Goal: Task Accomplishment & Management: Manage account settings

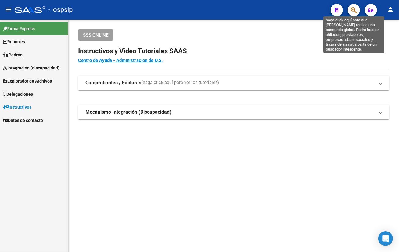
click at [353, 8] on icon "button" at bounding box center [354, 10] width 6 height 7
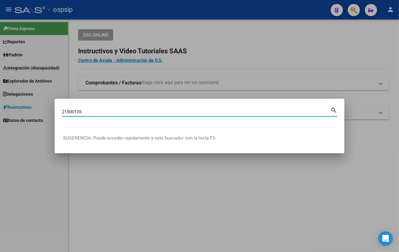
type input "21500135"
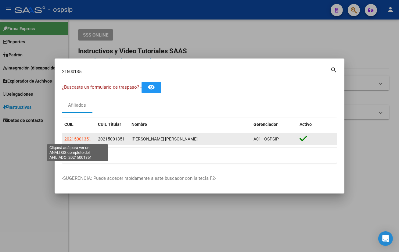
click at [79, 137] on span "20215001351" at bounding box center [77, 139] width 27 height 5
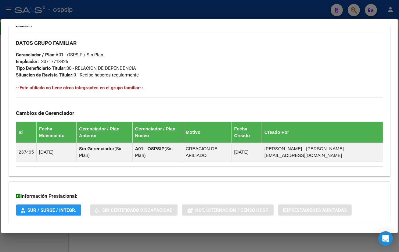
scroll to position [283, 0]
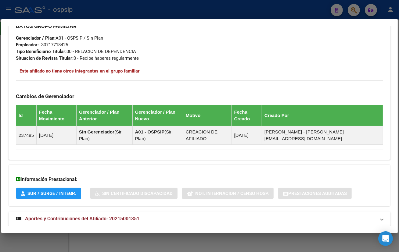
click at [120, 216] on span "Aportes y Contribuciones del Afiliado: 20215001351" at bounding box center [82, 219] width 114 height 6
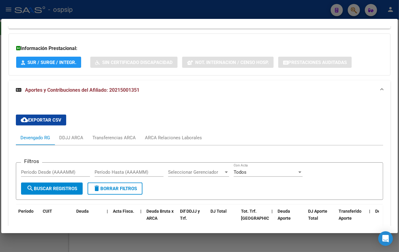
scroll to position [400, 0]
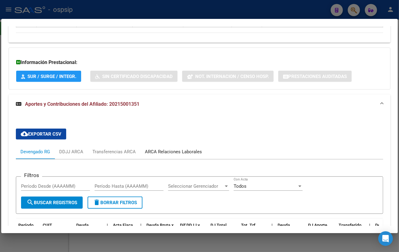
click at [168, 149] on div "ARCA Relaciones Laborales" at bounding box center [173, 152] width 57 height 7
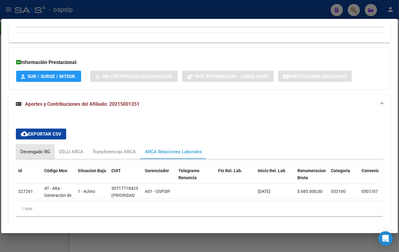
click at [38, 149] on div "Devengado RG" at bounding box center [35, 152] width 30 height 7
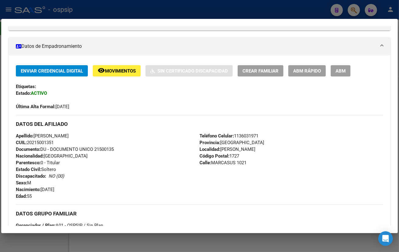
scroll to position [95, 0]
click at [342, 69] on span "ABM" at bounding box center [340, 71] width 10 height 5
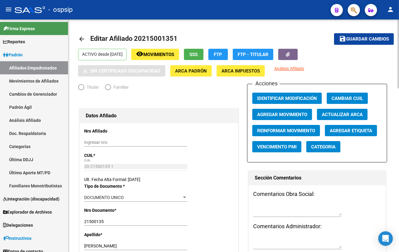
radio input "true"
type input "30-71771842-5"
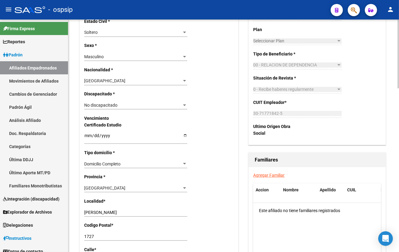
scroll to position [332, 0]
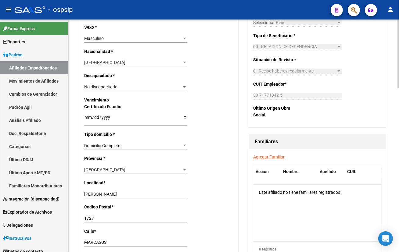
click at [266, 156] on link "Agregar Familiar" at bounding box center [268, 157] width 31 height 5
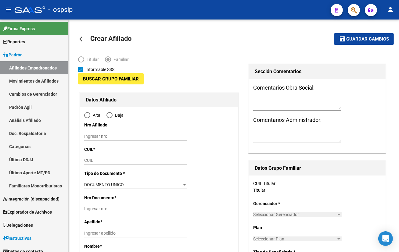
type input "30-71771842-5"
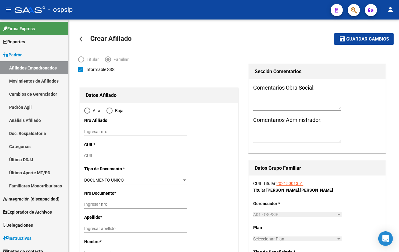
type input "[PERSON_NAME]"
type input "1727"
type input "MARCASUS"
type input "1021"
radio input "true"
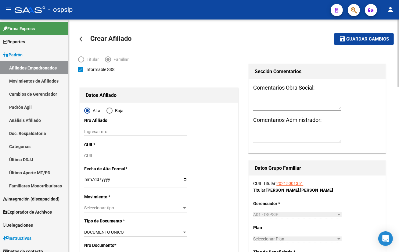
type input "30-71771842-5"
click at [88, 159] on div "CUIL" at bounding box center [135, 156] width 103 height 9
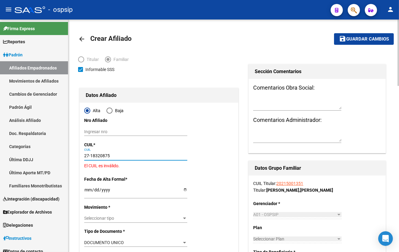
type input "27-18320875-1"
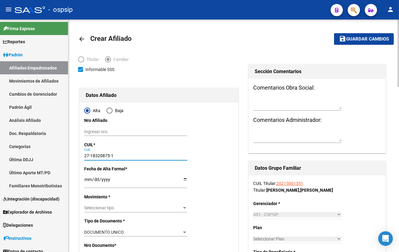
type input "18320875"
type input "NUÑEZ"
type input "ZULMA SUSANA"
type input "1967-10-09"
type input "[PERSON_NAME]"
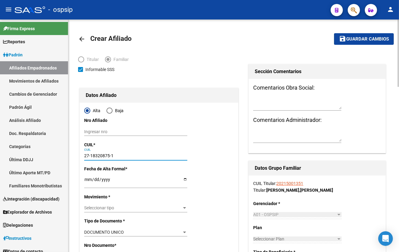
type input "MARCASSUS"
type input "27-18320875-1"
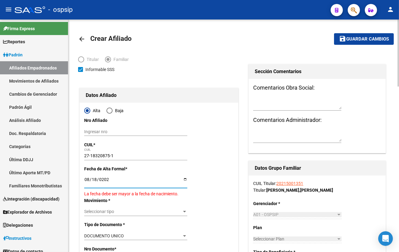
type input "[DATE]"
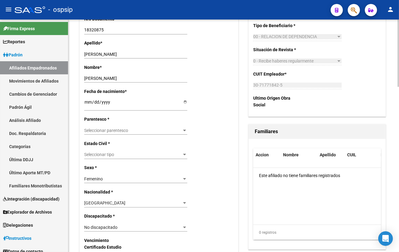
scroll to position [249, 0]
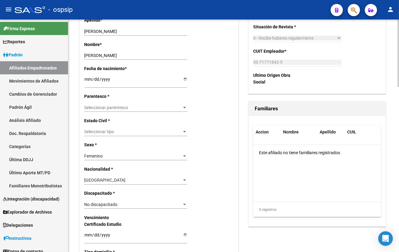
click at [97, 104] on div "Seleccionar parentesco Seleccionar parentesco" at bounding box center [135, 107] width 103 height 9
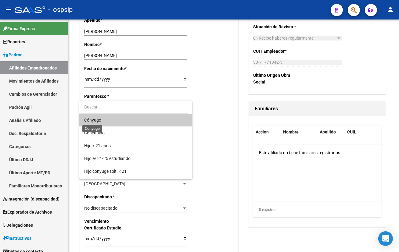
click at [94, 118] on span "Cónyuge" at bounding box center [92, 120] width 17 height 5
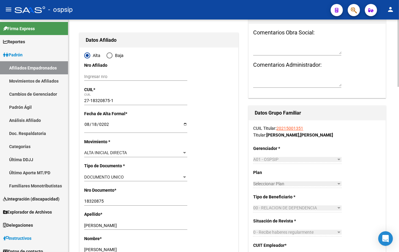
scroll to position [0, 0]
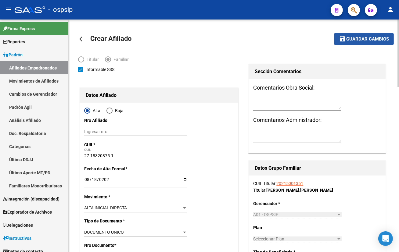
click at [358, 37] on span "Guardar cambios" at bounding box center [367, 39] width 43 height 5
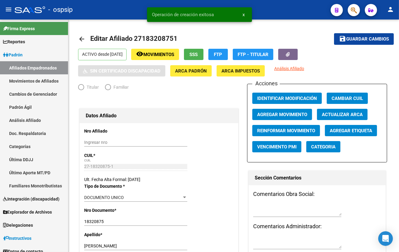
radio input "true"
type input "30-71771842-5"
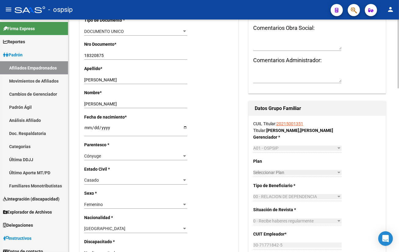
scroll to position [277, 0]
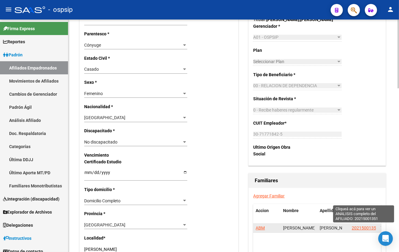
click at [364, 228] on span "20215001351" at bounding box center [365, 228] width 27 height 5
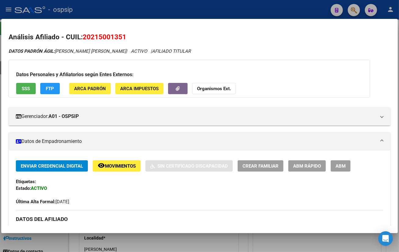
click at [117, 195] on div "Última Alta Formal: 18/03/2025" at bounding box center [199, 198] width 367 height 13
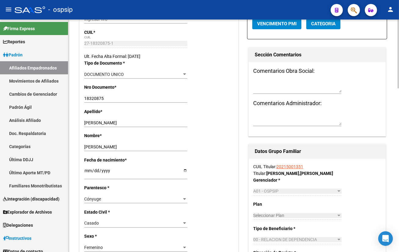
scroll to position [111, 0]
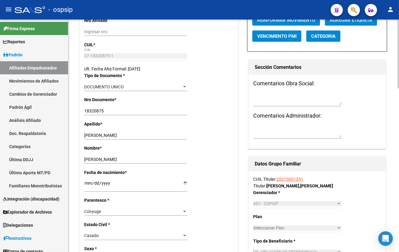
click at [354, 9] on icon "button" at bounding box center [354, 10] width 6 height 7
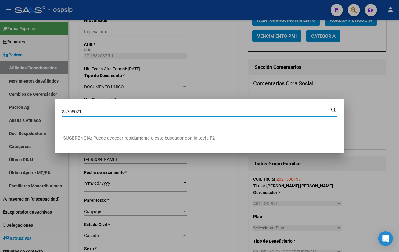
type input "33708071"
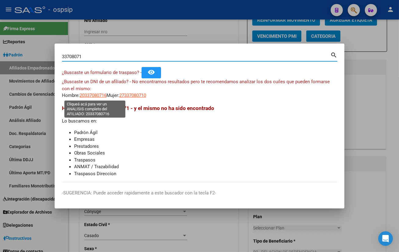
click at [88, 95] on span "20337080716" at bounding box center [93, 95] width 27 height 5
type textarea "20337080716"
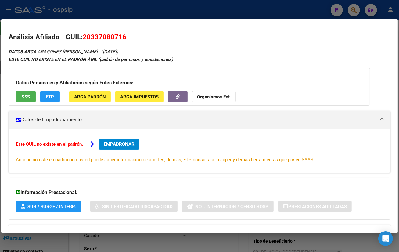
scroll to position [27, 0]
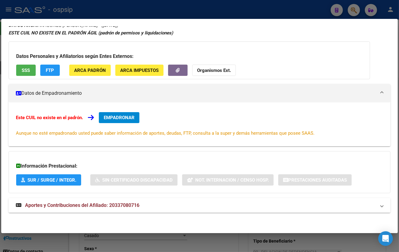
drag, startPoint x: 120, startPoint y: 204, endPoint x: 125, endPoint y: 202, distance: 4.8
click at [121, 204] on span "Aportes y Contribuciones del Afiliado: 20337080716" at bounding box center [82, 206] width 114 height 6
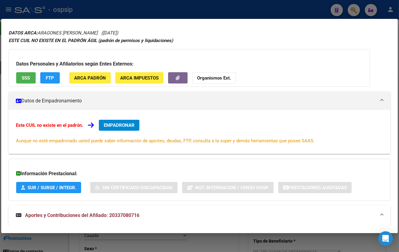
scroll to position [0, 0]
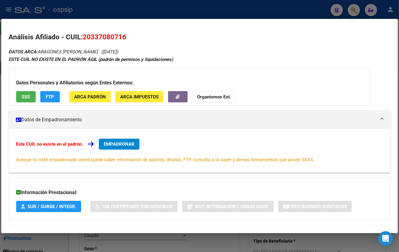
click at [122, 142] on span "EMPADRONAR" at bounding box center [119, 144] width 31 height 5
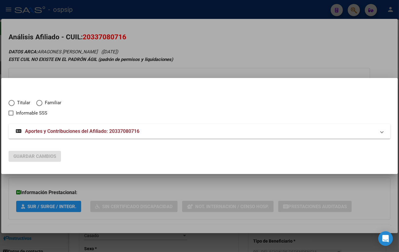
click at [10, 101] on span "Elija una opción" at bounding box center [12, 103] width 6 height 6
click at [10, 101] on input "Titular" at bounding box center [12, 103] width 6 height 6
radio input "true"
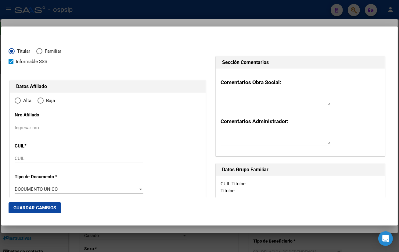
checkbox input "true"
type input "20-33708071-6"
type input "33708071"
type input "ARAGONES"
type input "HERNAN SEBASTIAN"
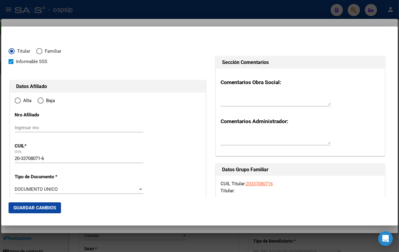
type input "1988-02-29"
type input "[PERSON_NAME]"
type input "1903"
type input "147 E/ 516 Y 517"
type input "1508"
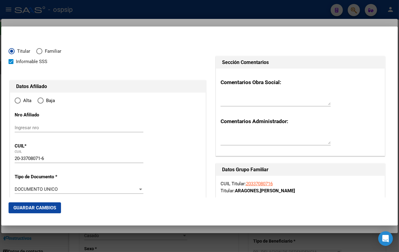
radio input "true"
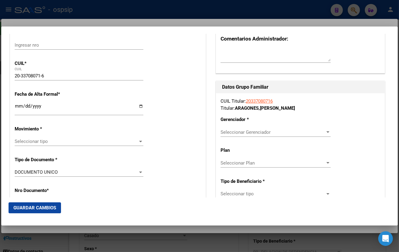
scroll to position [83, 0]
click at [18, 107] on input "Ingresar fecha" at bounding box center [79, 108] width 129 height 10
type input "2025-08-01"
click at [32, 141] on span "Seleccionar tipo" at bounding box center [76, 140] width 123 height 5
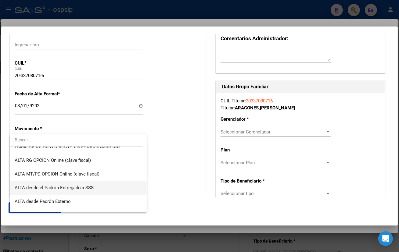
scroll to position [138, 0]
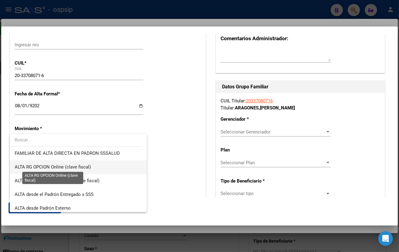
click at [47, 169] on span "ALTA RG OPCION Online (clave fiscal)" at bounding box center [53, 166] width 76 height 5
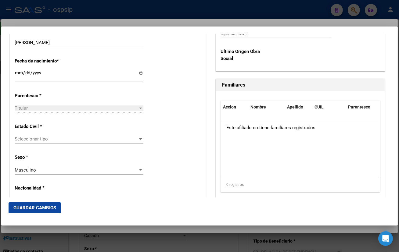
scroll to position [332, 0]
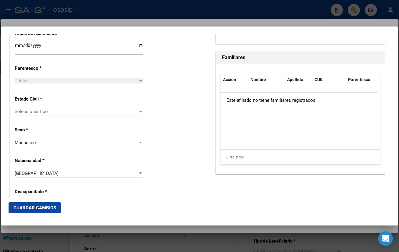
click at [33, 112] on span "Seleccionar tipo" at bounding box center [76, 111] width 123 height 5
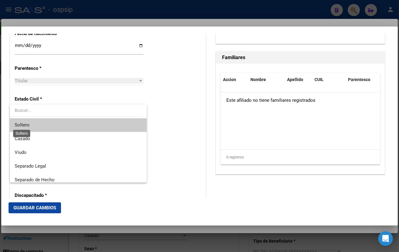
click at [27, 122] on span "Soltero" at bounding box center [22, 124] width 15 height 5
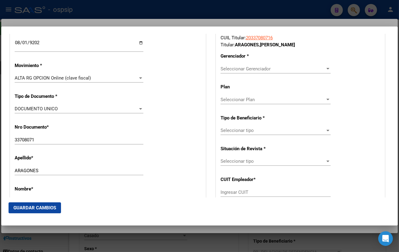
scroll to position [138, 0]
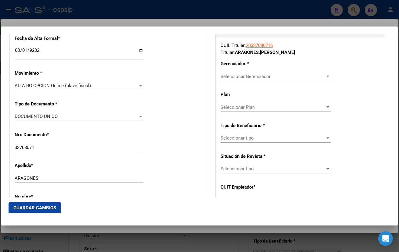
click at [242, 74] on span "Seleccionar Gerenciador" at bounding box center [272, 76] width 105 height 5
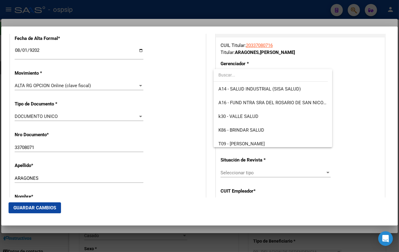
scroll to position [169, 0]
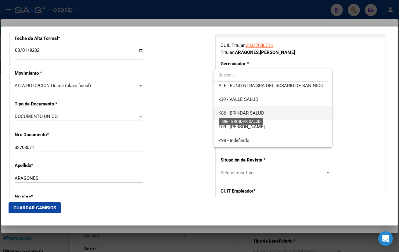
click at [244, 112] on span "K86 - BRINDAR SALUD" at bounding box center [241, 112] width 46 height 5
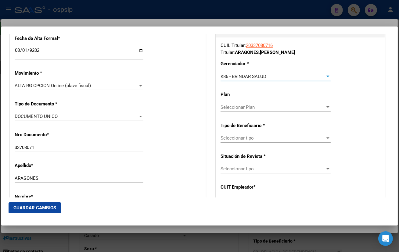
click at [231, 138] on span "Seleccionar tipo" at bounding box center [272, 137] width 105 height 5
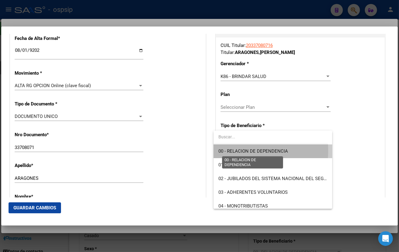
click at [237, 151] on span "00 - RELACION DE DEPENDENCIA" at bounding box center [253, 151] width 70 height 5
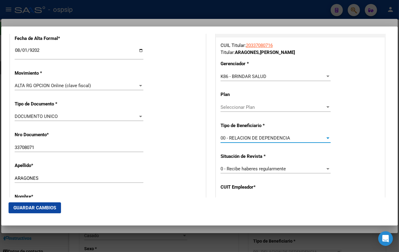
type input "30-70758435-8"
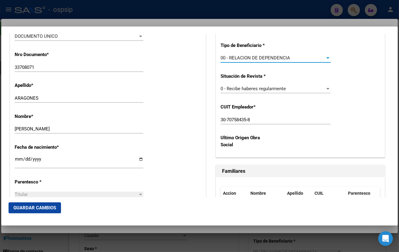
scroll to position [249, 0]
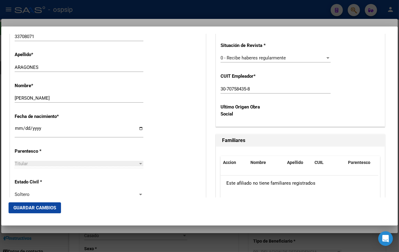
drag, startPoint x: 23, startPoint y: 207, endPoint x: 27, endPoint y: 209, distance: 4.1
click at [23, 207] on span "Guardar Cambios" at bounding box center [34, 207] width 43 height 5
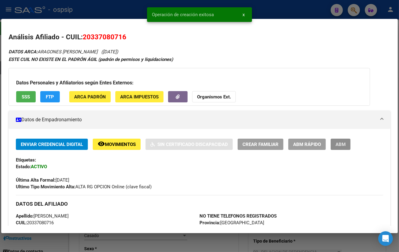
click at [342, 144] on span "ABM" at bounding box center [340, 144] width 10 height 5
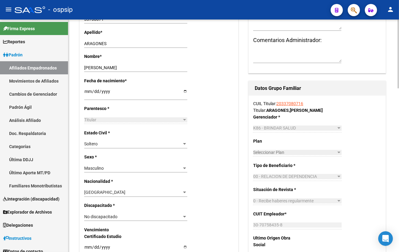
scroll to position [194, 0]
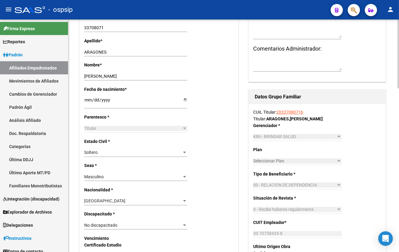
click at [130, 152] on div "Soltero" at bounding box center [133, 152] width 98 height 5
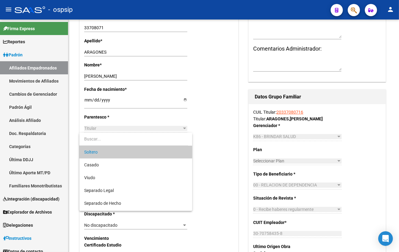
click at [352, 9] on div at bounding box center [199, 126] width 399 height 252
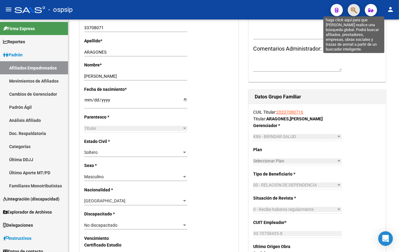
click at [353, 9] on icon "button" at bounding box center [354, 10] width 6 height 7
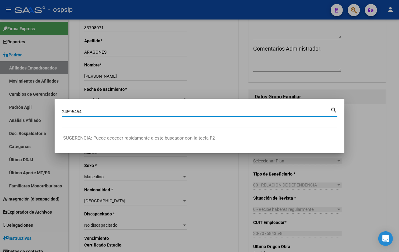
type input "24595454"
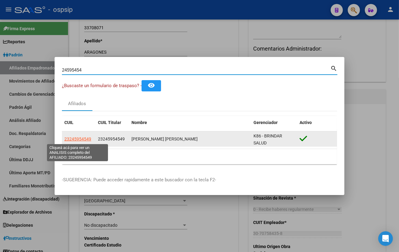
click at [74, 138] on span "23245954549" at bounding box center [77, 139] width 27 height 5
type textarea "23245954549"
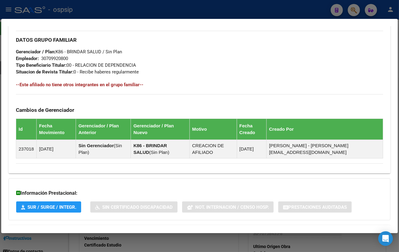
scroll to position [314, 0]
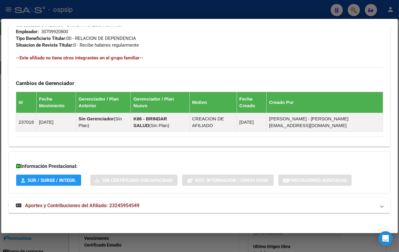
click at [129, 206] on span "Aportes y Contribuciones del Afiliado: 23245954549" at bounding box center [82, 206] width 114 height 6
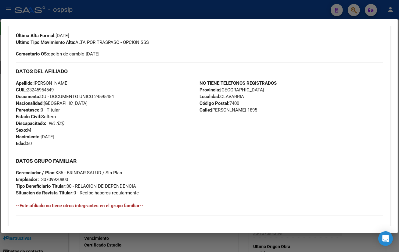
scroll to position [0, 0]
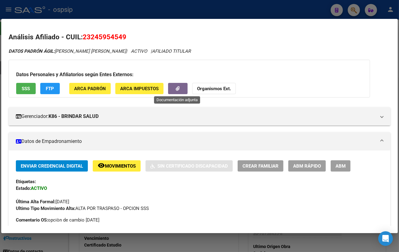
click at [177, 88] on icon "button" at bounding box center [178, 88] width 4 height 5
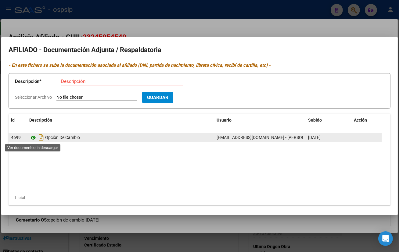
click at [32, 137] on icon at bounding box center [33, 137] width 8 height 7
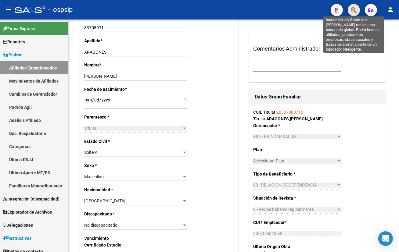
click at [352, 7] on icon "button" at bounding box center [354, 10] width 6 height 7
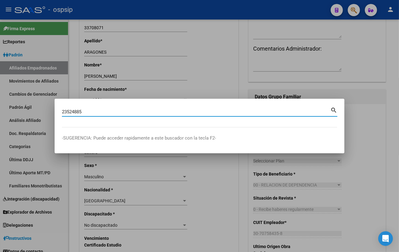
type input "23524885"
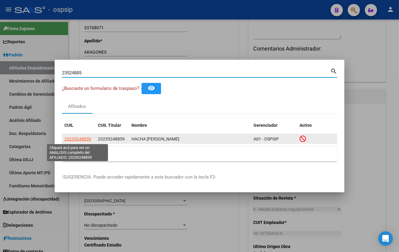
click at [75, 139] on span "23235248859" at bounding box center [77, 139] width 27 height 5
type textarea "23235248859"
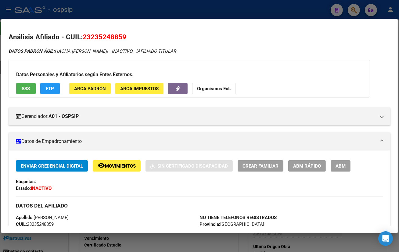
click at [182, 88] on button "button" at bounding box center [178, 88] width 20 height 11
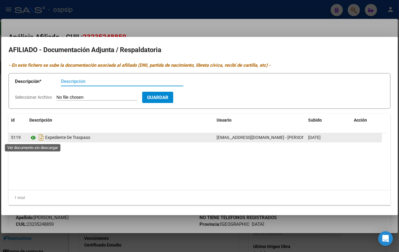
click at [32, 138] on icon at bounding box center [33, 137] width 8 height 7
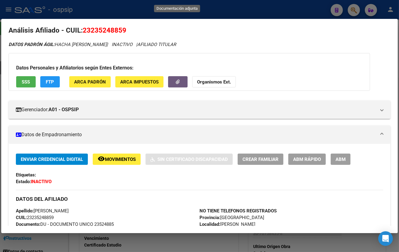
scroll to position [5, 0]
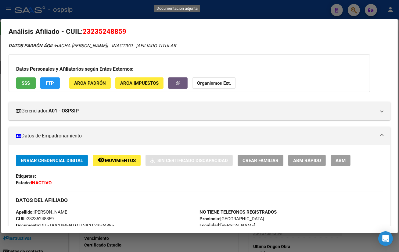
click at [341, 159] on span "ABM" at bounding box center [340, 160] width 10 height 5
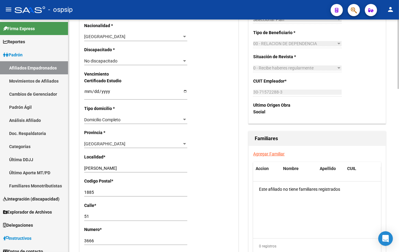
scroll to position [332, 0]
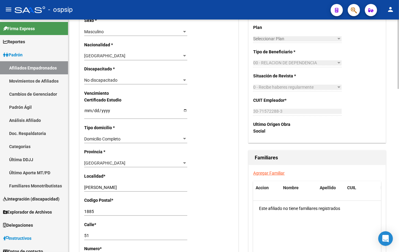
click at [265, 173] on link "Agregar Familiar" at bounding box center [268, 173] width 31 height 5
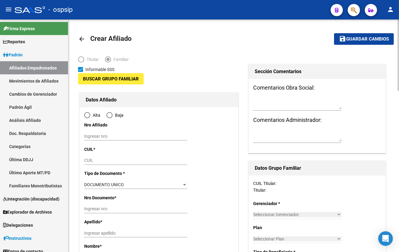
type input "30-71572288-3"
type input "GUILLERMO E. HUDSON"
type input "1885"
type input "51"
type input "3666"
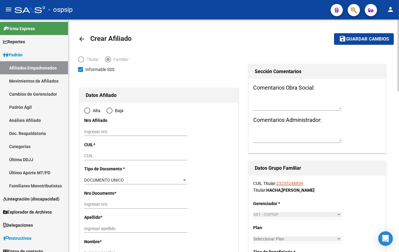
radio input "true"
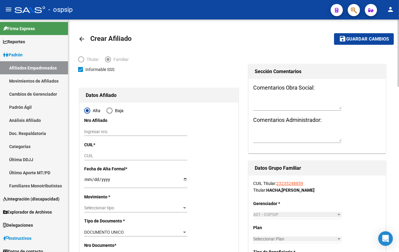
type input "30-71572288-3"
click at [88, 157] on input "CUIL" at bounding box center [135, 155] width 103 height 5
click at [87, 155] on input "CUIL" at bounding box center [135, 155] width 103 height 5
type input "27-49987118-5"
type input "49987118"
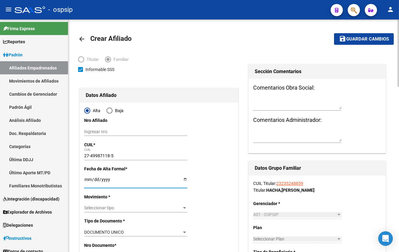
type input "HACHA"
type input "ROCIO BELEN"
type input "2010-02-24"
type input "GUILLERMO E HUD"
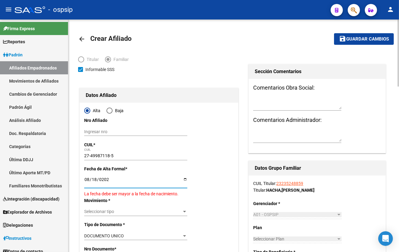
type input "[DATE]"
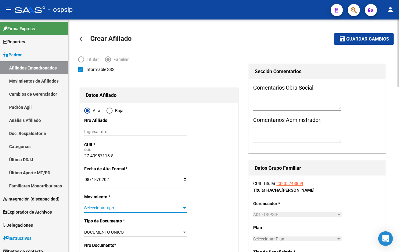
click at [89, 206] on span "Seleccionar tipo" at bounding box center [133, 208] width 98 height 5
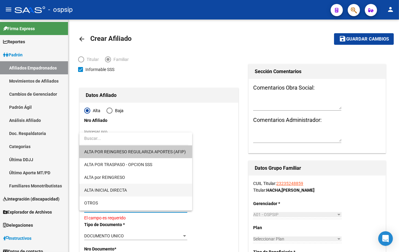
click at [125, 187] on span "ALTA INICIAL DIRECTA" at bounding box center [135, 190] width 103 height 13
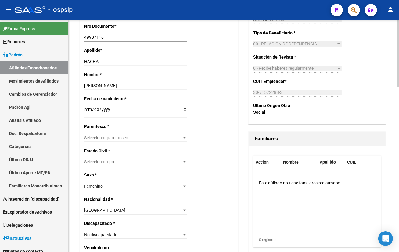
scroll to position [222, 0]
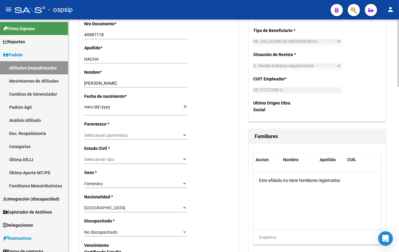
click at [98, 135] on span "Seleccionar parentesco" at bounding box center [133, 135] width 98 height 5
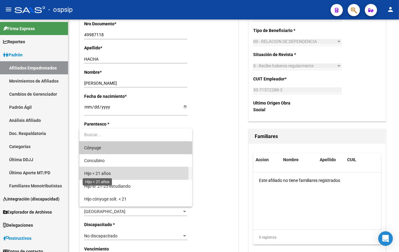
click at [95, 173] on span "Hijo < 21 años" at bounding box center [97, 173] width 27 height 5
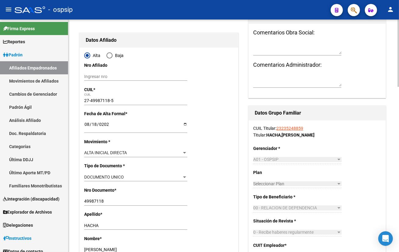
scroll to position [0, 0]
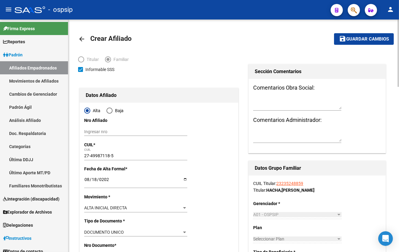
drag, startPoint x: 353, startPoint y: 38, endPoint x: 349, endPoint y: 43, distance: 6.5
click at [353, 38] on span "Guardar cambios" at bounding box center [367, 39] width 43 height 5
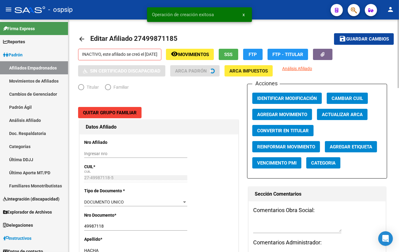
radio input "true"
type input "30-71572288-3"
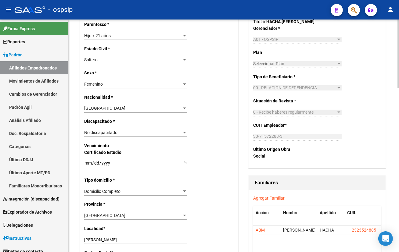
scroll to position [305, 0]
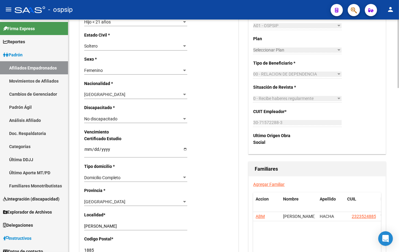
click at [263, 183] on link "Agregar Familiar" at bounding box center [268, 184] width 31 height 5
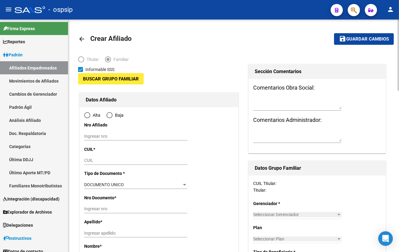
type input "30-71572288-3"
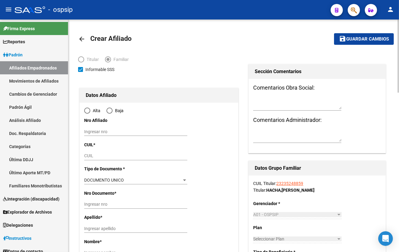
type input "GUILLERMO E. HUDSON"
type input "1885"
type input "51"
type input "3666"
radio input "true"
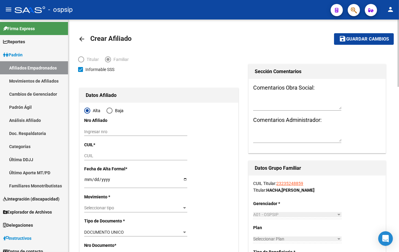
type input "30-71572288-3"
click at [88, 156] on input "CUIL" at bounding box center [135, 155] width 103 height 5
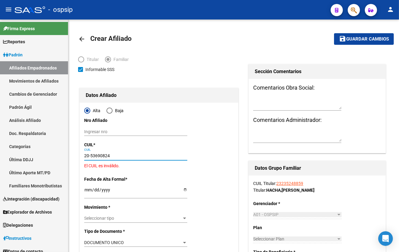
type input "20-53690824-3"
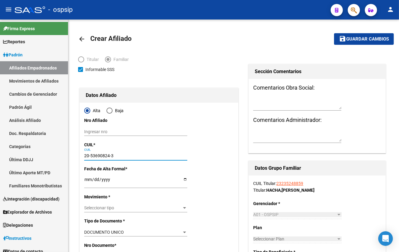
type input "53690824"
type input "HACHA"
type input "BRUNO AGUSTIN"
type input "2014-01-06"
type input "GUILLERMO E HUD"
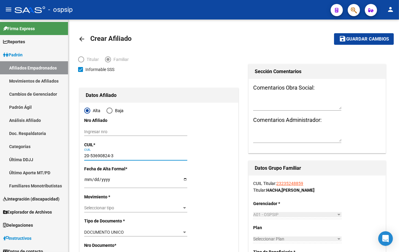
type input "20-53690824-3"
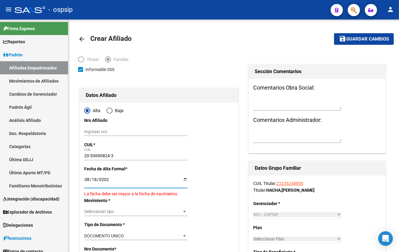
type input "[DATE]"
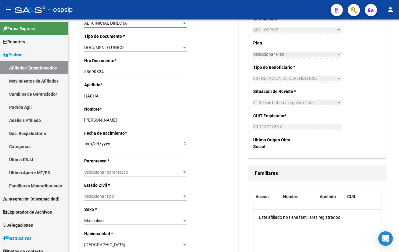
scroll to position [194, 0]
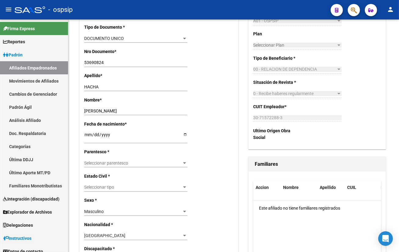
click at [99, 162] on span "Seleccionar parentesco" at bounding box center [133, 163] width 98 height 5
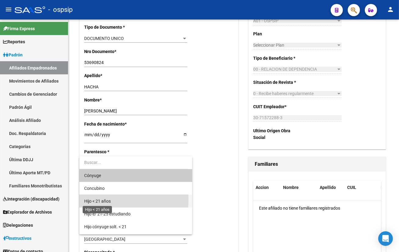
click at [96, 200] on span "Hijo < 21 años" at bounding box center [97, 201] width 27 height 5
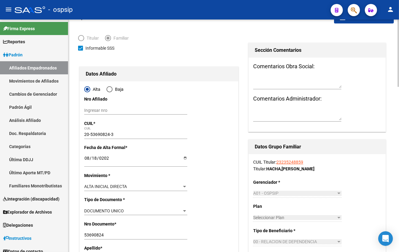
scroll to position [0, 0]
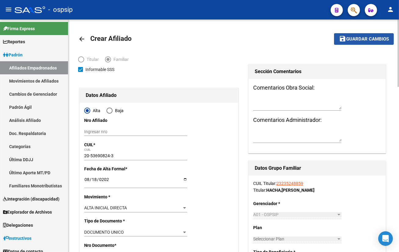
click at [364, 39] on span "Guardar cambios" at bounding box center [367, 39] width 43 height 5
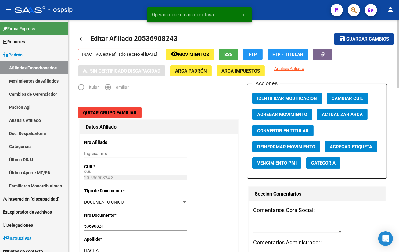
radio input "true"
type input "30-71572288-3"
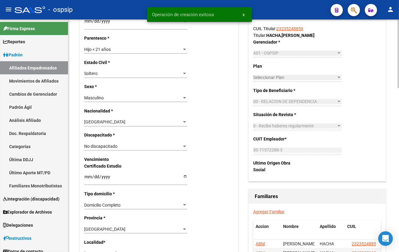
scroll to position [305, 0]
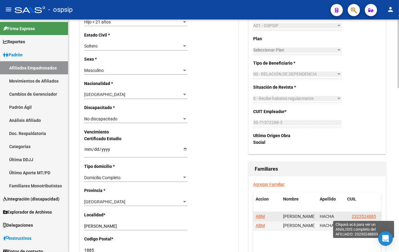
click at [367, 214] on span "23235248859" at bounding box center [365, 216] width 27 height 5
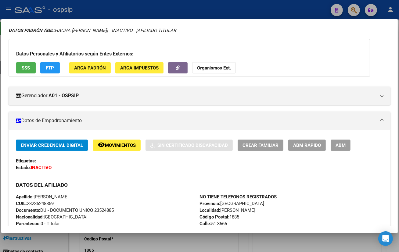
scroll to position [166, 0]
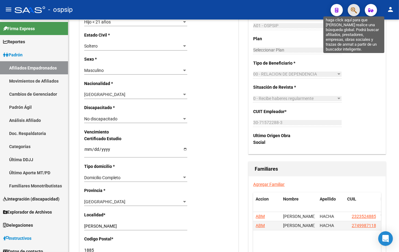
click at [352, 8] on icon "button" at bounding box center [354, 10] width 6 height 7
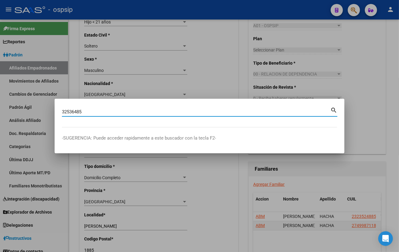
type input "32536485"
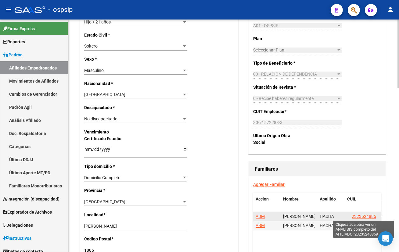
click at [360, 214] on span "23235248859" at bounding box center [365, 216] width 27 height 5
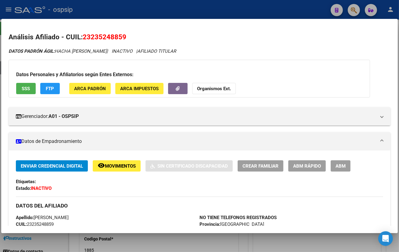
click at [119, 181] on div "Etiquetas:" at bounding box center [199, 181] width 367 height 7
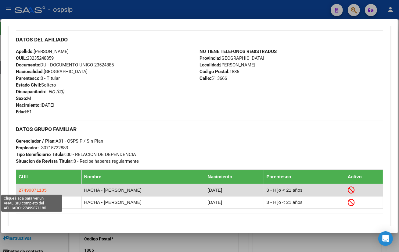
click at [29, 189] on span "27499871185" at bounding box center [33, 190] width 28 height 5
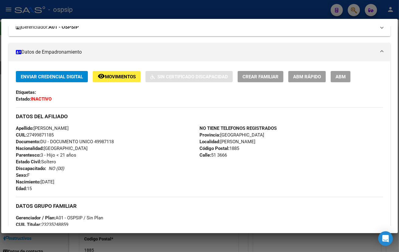
scroll to position [111, 0]
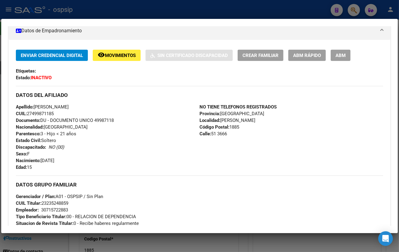
click at [99, 140] on div "Apellido: ROCIO BELEN HACHA CUIL: 27499871185 Documento: DU - DOCUMENTO UNICO 4…" at bounding box center [108, 137] width 184 height 67
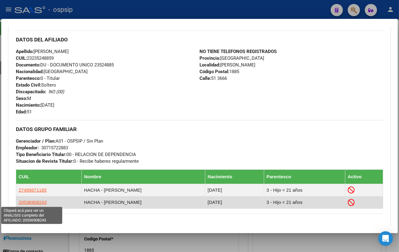
click at [33, 204] on span "20536908243" at bounding box center [33, 202] width 28 height 5
type textarea "20536908243"
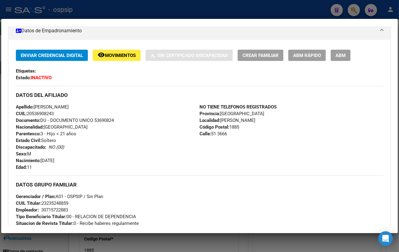
click at [101, 153] on div "Apellido: BRUNO AGUSTIN HACHA CUIL: 20536908243 Documento: DU - DOCUMENTO UNICO…" at bounding box center [108, 137] width 184 height 67
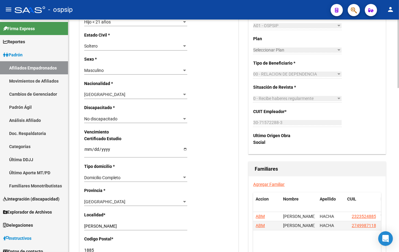
click at [133, 63] on div "Nro Afiliado Ingresar nro CUIL * 20-53690824-3 CUIL ARCA Padrón Tipo de Documen…" at bounding box center [159, 144] width 159 height 629
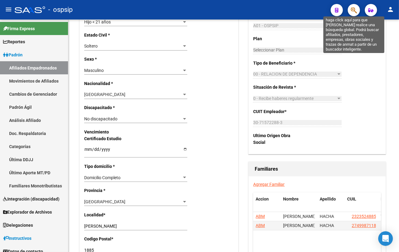
click at [353, 10] on icon "button" at bounding box center [354, 10] width 6 height 7
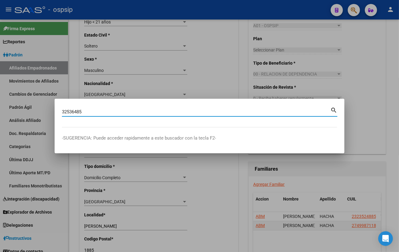
type input "32536485"
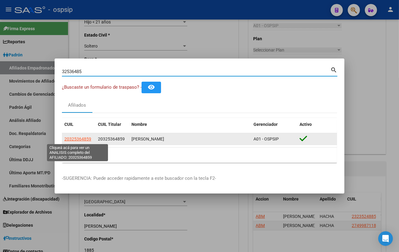
click at [81, 137] on span "20325364859" at bounding box center [77, 139] width 27 height 5
type textarea "20325364859"
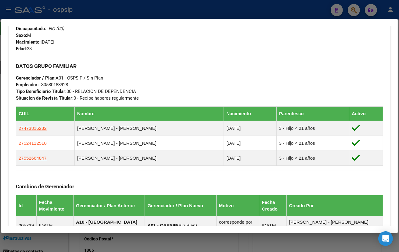
scroll to position [83, 0]
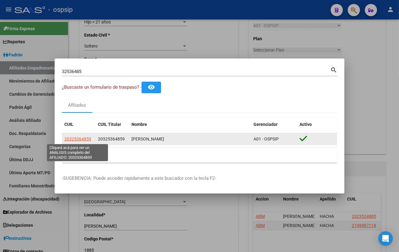
click at [69, 137] on span "20325364859" at bounding box center [77, 139] width 27 height 5
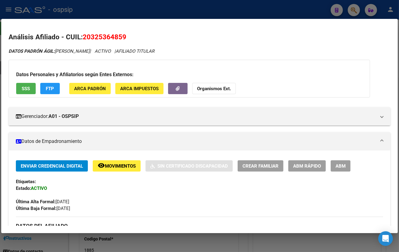
drag, startPoint x: 340, startPoint y: 164, endPoint x: 318, endPoint y: 164, distance: 21.7
click at [339, 164] on span "ABM" at bounding box center [340, 165] width 10 height 5
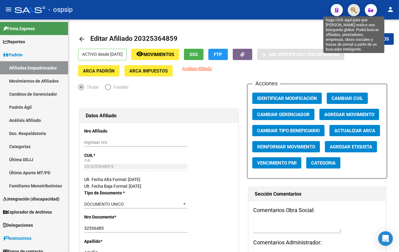
click at [353, 9] on icon "button" at bounding box center [354, 10] width 6 height 7
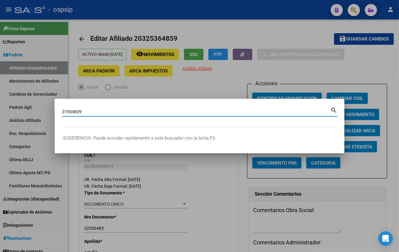
type input "31904609"
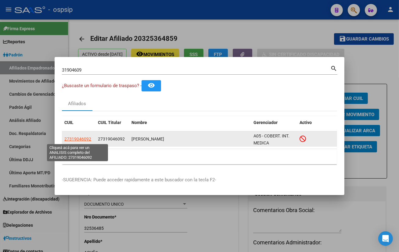
click at [80, 140] on span "27319046092" at bounding box center [77, 139] width 27 height 5
type textarea "27319046092"
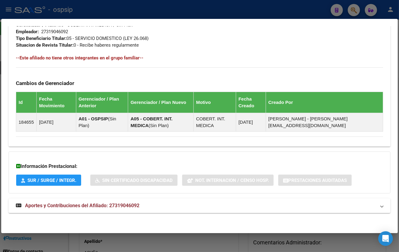
scroll to position [328, 0]
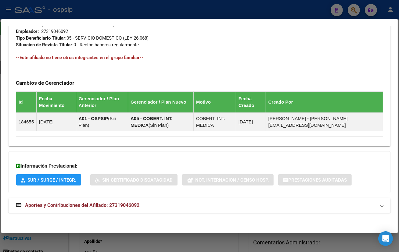
click at [102, 206] on span "Aportes y Contribuciones del Afiliado: 27319046092" at bounding box center [82, 206] width 114 height 6
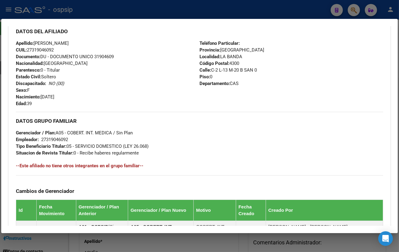
scroll to position [134, 0]
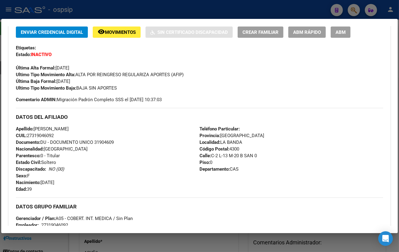
click at [339, 31] on span "ABM" at bounding box center [340, 32] width 10 height 5
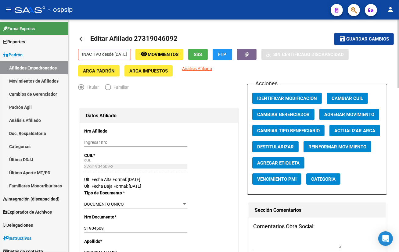
click at [342, 113] on span "Agregar Movimiento" at bounding box center [349, 114] width 50 height 5
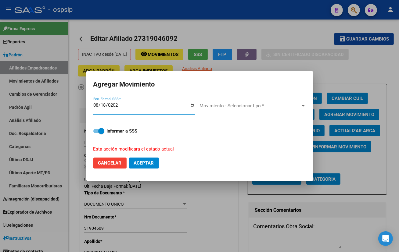
type input "[DATE]"
click at [224, 106] on span "Movimiento - Seleccionar tipo *" at bounding box center [249, 105] width 101 height 5
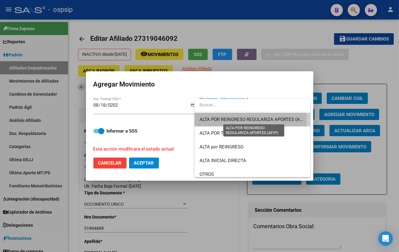
click at [236, 119] on span "ALTA POR REINGRESO REGULARIZA APORTES (AFIP)" at bounding box center [253, 119] width 108 height 5
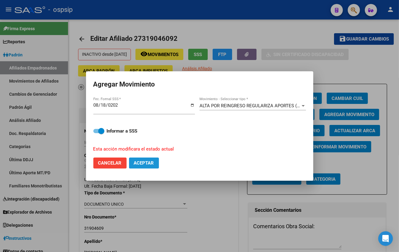
click at [144, 163] on span "Aceptar" at bounding box center [144, 162] width 20 height 5
checkbox input "false"
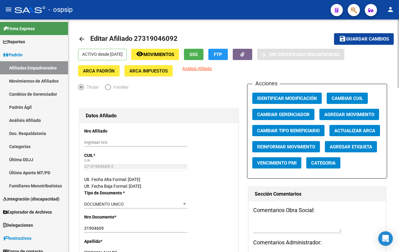
click at [131, 138] on div "Ingresar nro" at bounding box center [135, 142] width 103 height 9
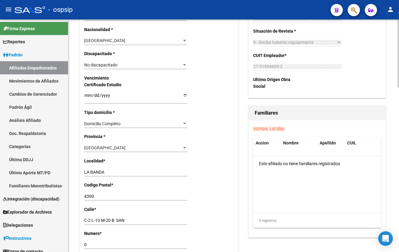
scroll to position [388, 0]
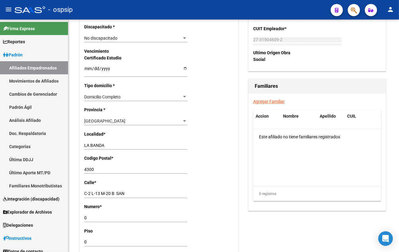
click at [116, 10] on div "- ospsip" at bounding box center [170, 9] width 311 height 13
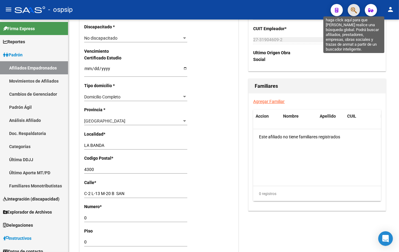
click at [354, 11] on icon "button" at bounding box center [354, 10] width 6 height 7
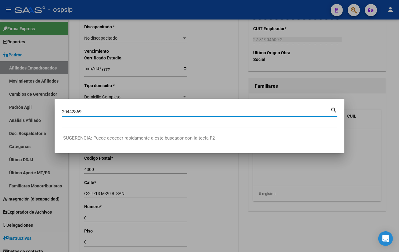
type input "20442869"
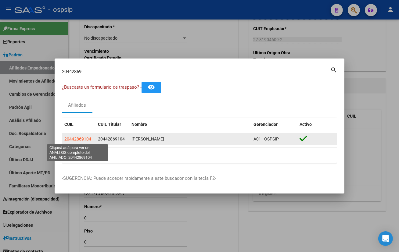
click at [80, 141] on span "20442869104" at bounding box center [77, 139] width 27 height 5
type textarea "20442869104"
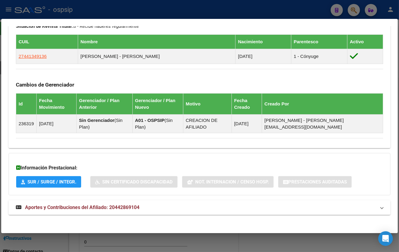
scroll to position [317, 0]
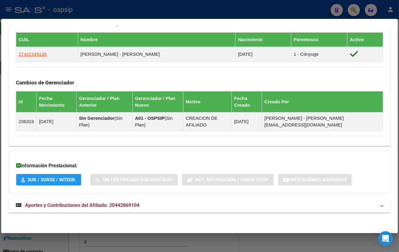
drag, startPoint x: 133, startPoint y: 204, endPoint x: 158, endPoint y: 188, distance: 29.8
click at [133, 204] on span "Aportes y Contribuciones del Afiliado: 20442869104" at bounding box center [82, 206] width 114 height 6
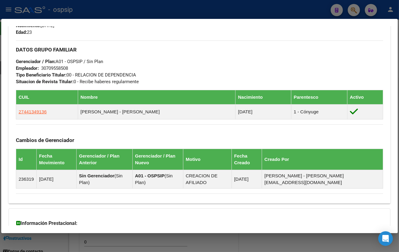
scroll to position [65, 0]
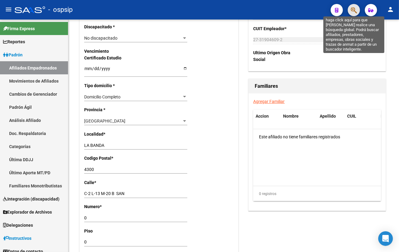
click at [353, 9] on icon "button" at bounding box center [354, 10] width 6 height 7
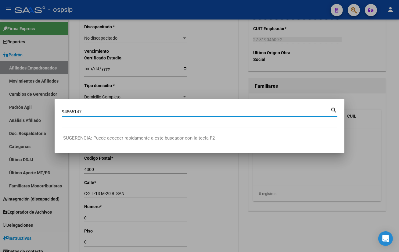
type input "94865147"
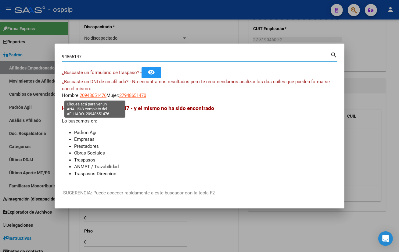
click at [95, 95] on span "20948651476" at bounding box center [93, 95] width 27 height 5
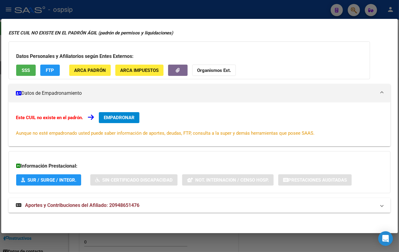
scroll to position [0, 0]
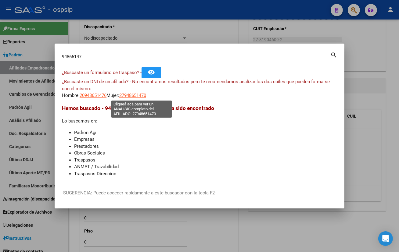
click at [143, 95] on span "27948651470" at bounding box center [132, 95] width 27 height 5
type textarea "27948651470"
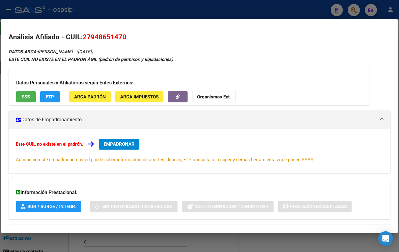
scroll to position [27, 0]
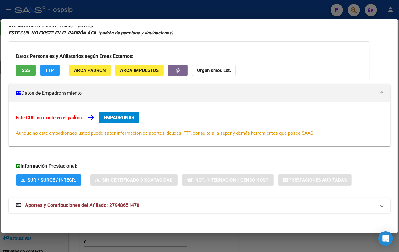
click at [112, 206] on span "Aportes y Contribuciones del Afiliado: 27948651470" at bounding box center [82, 206] width 114 height 6
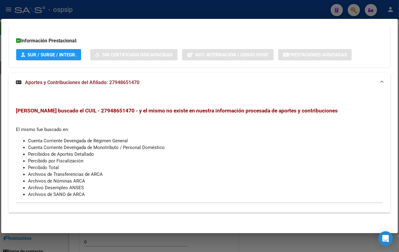
scroll to position [0, 0]
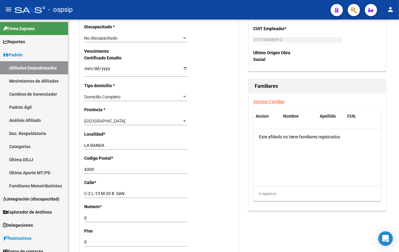
click at [123, 10] on div "- ospsip" at bounding box center [170, 9] width 311 height 13
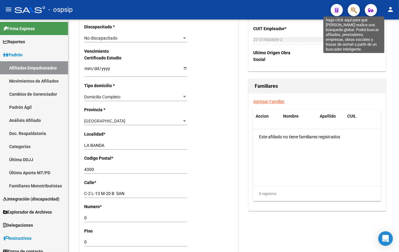
click at [355, 10] on icon "button" at bounding box center [354, 10] width 6 height 7
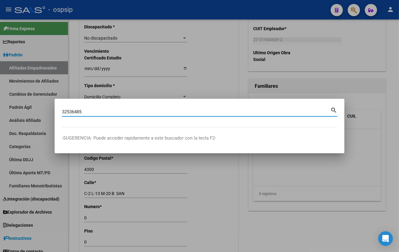
type input "32536485"
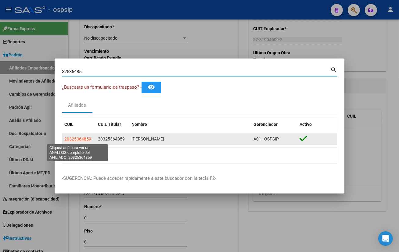
click at [79, 137] on span "20325364859" at bounding box center [77, 139] width 27 height 5
type textarea "20325364859"
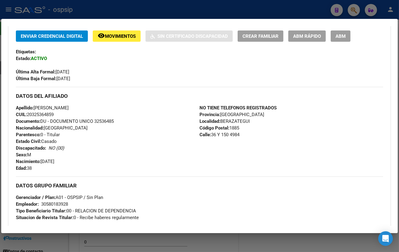
scroll to position [111, 0]
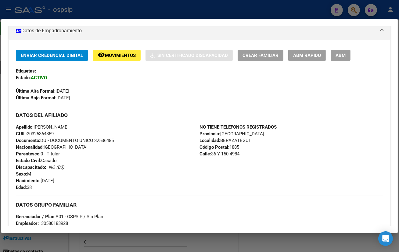
click at [103, 52] on mat-icon "remove_red_eye" at bounding box center [101, 54] width 7 height 7
click at [342, 53] on span "ABM" at bounding box center [340, 55] width 10 height 5
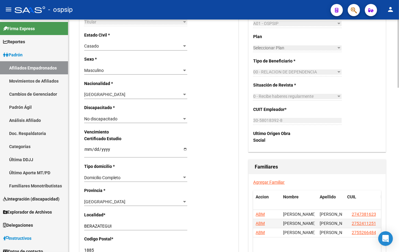
scroll to position [360, 0]
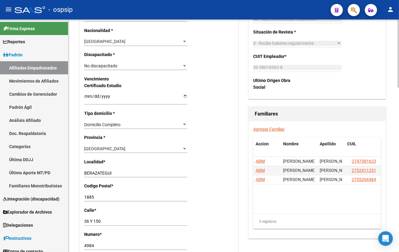
click at [268, 127] on link "Agregar Familiar" at bounding box center [268, 129] width 31 height 5
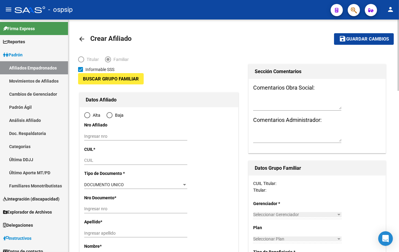
type input "30-58018392-8"
type input "BERAZATEGUI"
type input "1885"
type input "36 Y 150"
type input "4984"
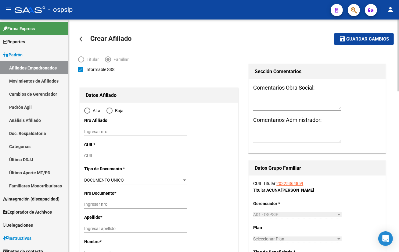
radio input "true"
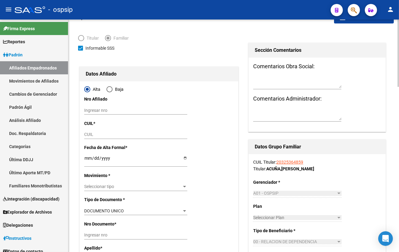
type input "30-58018392-8"
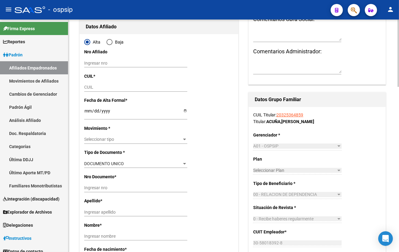
scroll to position [83, 0]
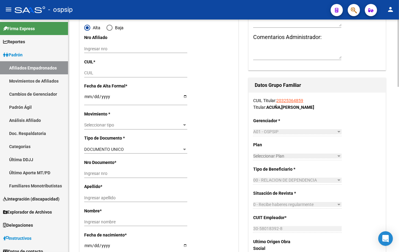
click at [350, 110] on div "CUIL Titular: 20325364859 Titular: ACUÑA , MARTIN ALEJANDRO Gerenciador * A01 -…" at bounding box center [317, 176] width 137 height 167
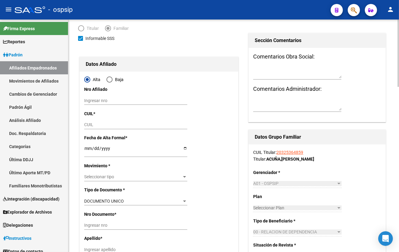
scroll to position [27, 0]
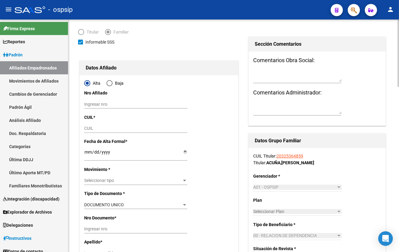
click at [89, 126] on input "CUIL" at bounding box center [135, 128] width 103 height 5
type input "27-29734269-5"
type input "29734269"
type input "JAIME"
type input "MARINA ALEJANDRA"
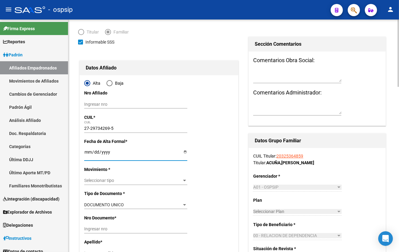
type input "1982-07-30"
type input "PLATANOS"
type input "036"
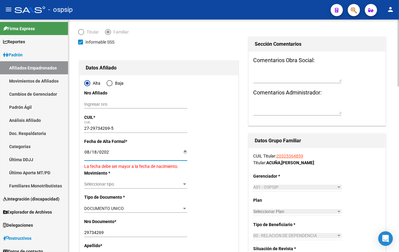
type input "[DATE]"
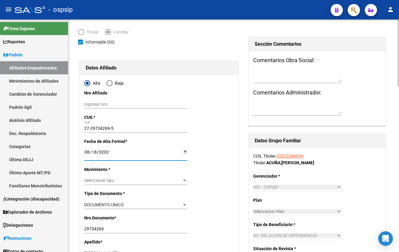
click at [90, 177] on div "Seleccionar tipo Seleccionar tipo" at bounding box center [135, 181] width 103 height 9
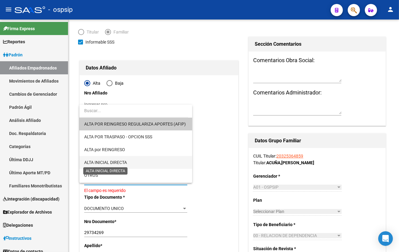
click at [118, 162] on span "ALTA INICIAL DIRECTA" at bounding box center [105, 162] width 43 height 5
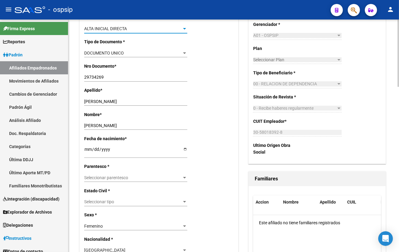
scroll to position [194, 0]
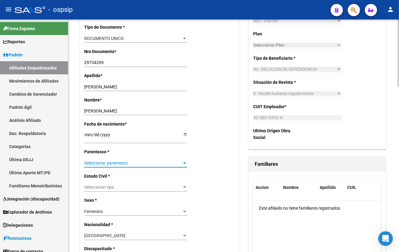
click at [101, 163] on span "Seleccionar parentesco" at bounding box center [133, 163] width 98 height 5
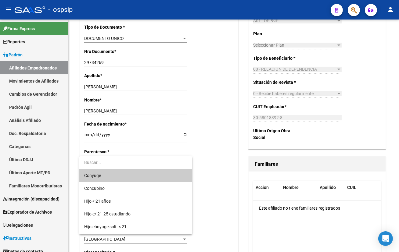
click at [208, 161] on div at bounding box center [199, 126] width 399 height 252
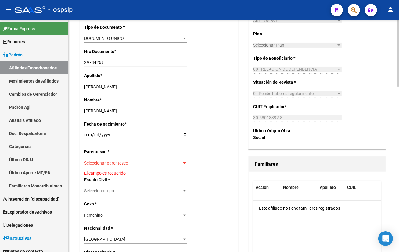
click at [75, 145] on div "arrow_back Crear Afiliado save Guardar cambios Titular Familiar Informable SSS …" at bounding box center [233, 230] width 331 height 809
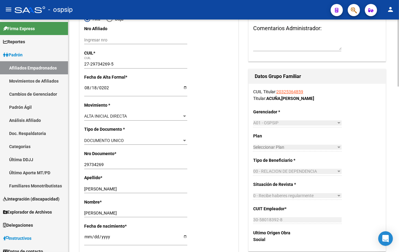
scroll to position [0, 0]
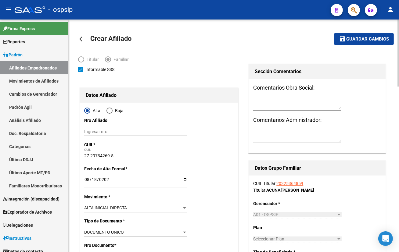
click at [133, 129] on input "Ingresar nro" at bounding box center [135, 131] width 103 height 5
click at [81, 36] on mat-icon "arrow_back" at bounding box center [81, 38] width 7 height 7
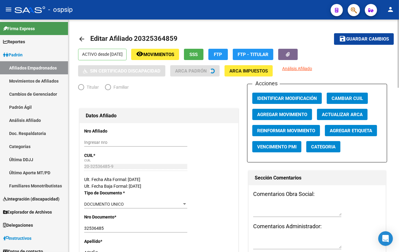
radio input "true"
type input "30-58018392-8"
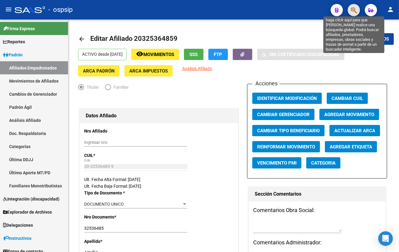
click at [353, 9] on icon "button" at bounding box center [354, 10] width 6 height 7
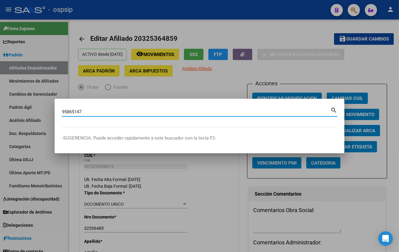
type input "95865147"
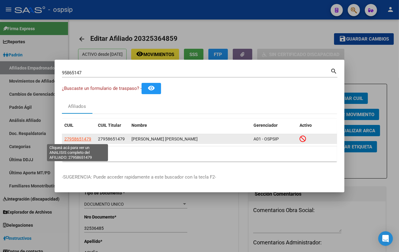
click at [79, 138] on span "27958651479" at bounding box center [77, 139] width 27 height 5
type textarea "27958651479"
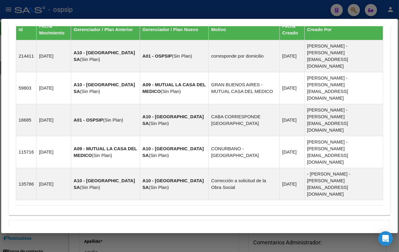
scroll to position [402, 0]
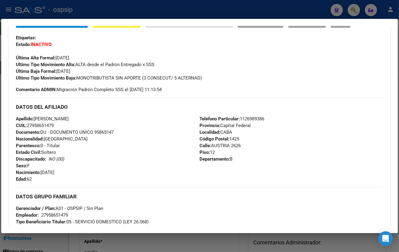
scroll to position [93, 0]
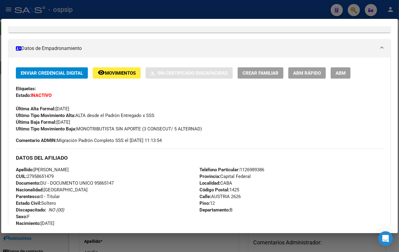
click at [345, 73] on span "ABM" at bounding box center [340, 72] width 10 height 5
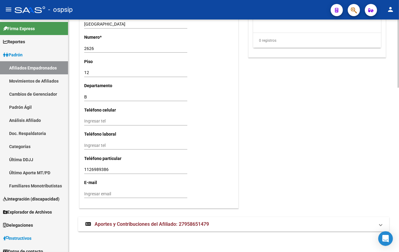
scroll to position [558, 0]
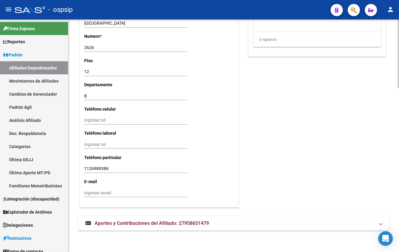
click at [114, 222] on span "Aportes y Contribuciones del Afiliado: 27958651479" at bounding box center [152, 223] width 114 height 6
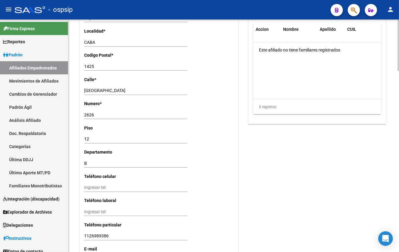
scroll to position [475, 0]
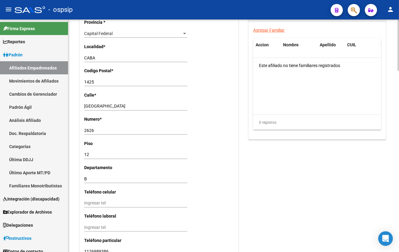
click at [72, 127] on div "arrow_back Editar Afiliado 27958651479 save Guardar cambios INACTIVO desde 01/1…" at bounding box center [233, 69] width 331 height 1051
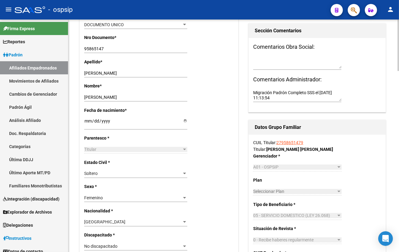
scroll to position [115, 0]
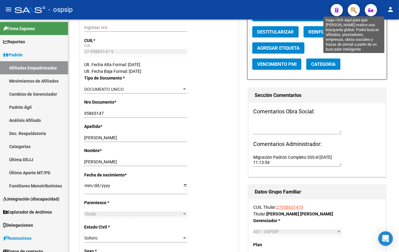
click at [356, 9] on icon "button" at bounding box center [354, 10] width 6 height 7
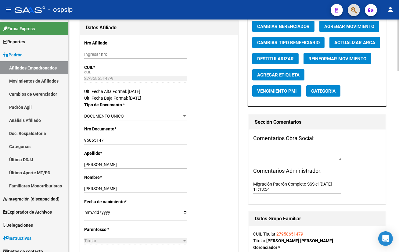
scroll to position [32, 0]
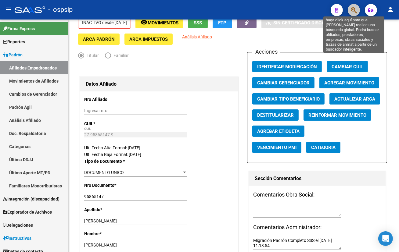
click at [352, 9] on icon "button" at bounding box center [354, 10] width 6 height 7
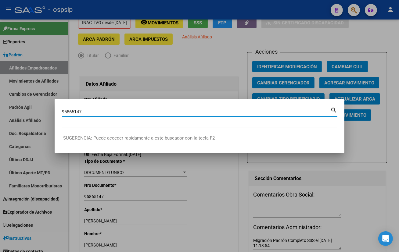
type input "95865147"
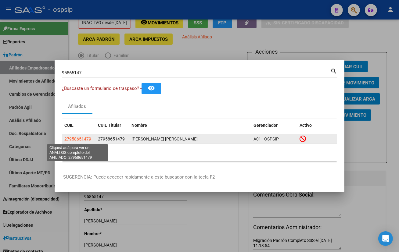
click at [70, 138] on span "27958651479" at bounding box center [77, 139] width 27 height 5
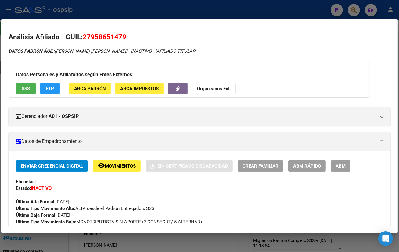
click at [338, 166] on span "ABM" at bounding box center [340, 165] width 10 height 5
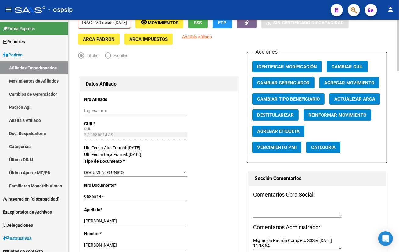
click at [348, 81] on span "Agregar Movimiento" at bounding box center [349, 82] width 50 height 5
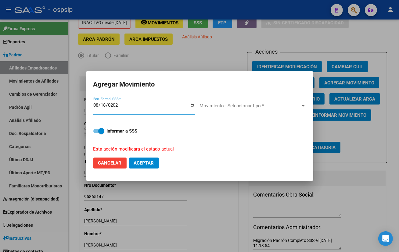
type input "[DATE]"
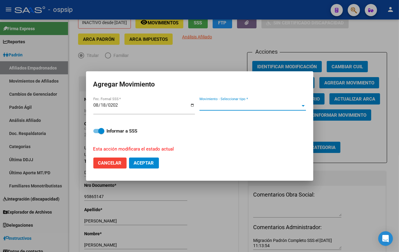
click at [215, 106] on span "Movimiento - Seleccionar tipo *" at bounding box center [249, 105] width 101 height 5
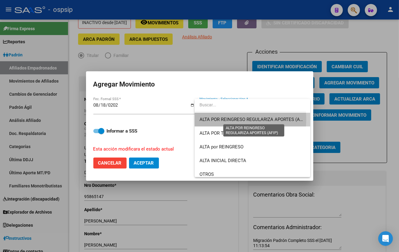
click at [220, 119] on span "ALTA POR REINGRESO REGULARIZA APORTES (AFIP)" at bounding box center [253, 119] width 108 height 5
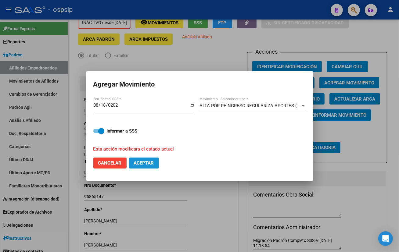
click at [145, 162] on span "Aceptar" at bounding box center [144, 162] width 20 height 5
checkbox input "false"
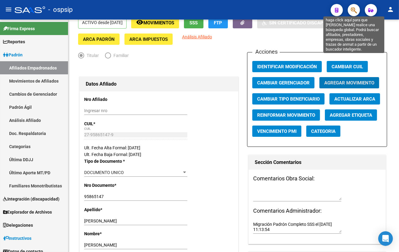
click at [355, 9] on icon "button" at bounding box center [354, 10] width 6 height 7
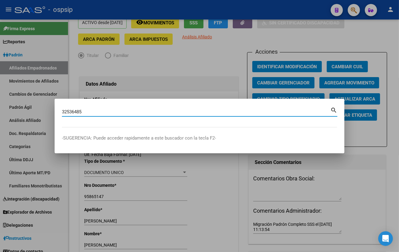
type input "32536485"
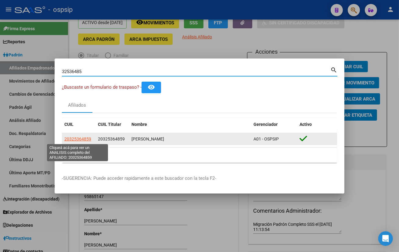
click at [76, 137] on span "20325364859" at bounding box center [77, 139] width 27 height 5
type textarea "20325364859"
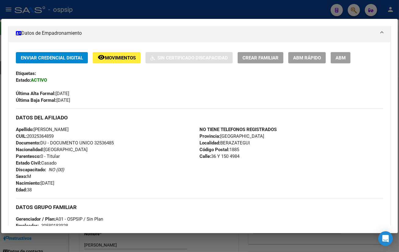
scroll to position [55, 0]
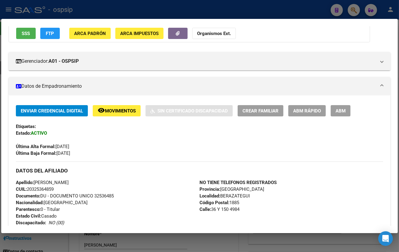
click at [340, 110] on span "ABM" at bounding box center [340, 110] width 10 height 5
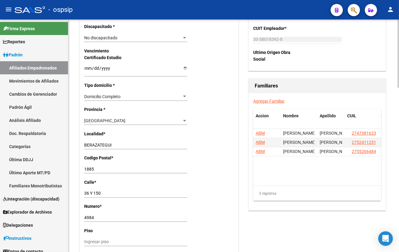
scroll to position [388, 0]
click at [270, 99] on link "Agregar Familiar" at bounding box center [268, 101] width 31 height 5
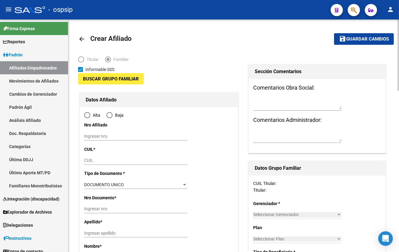
type input "30-58018392-8"
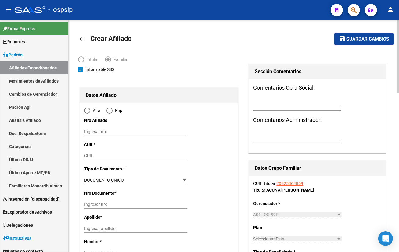
type input "BERAZATEGUI"
type input "1885"
type input "36 Y 150"
type input "4984"
radio input "true"
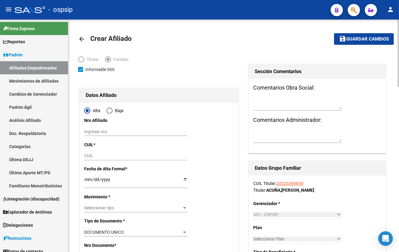
type input "30-58018392-8"
click at [92, 134] on input "Ingresar nro" at bounding box center [135, 131] width 103 height 5
type input "27297342695"
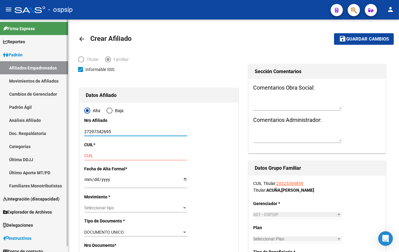
drag, startPoint x: 108, startPoint y: 131, endPoint x: 5, endPoint y: 131, distance: 102.8
click at [5, 131] on mat-sidenav-container "Firma Express Reportes Padrón Traspasos x O.S. Traspasos x Gerenciador Traspaso…" at bounding box center [199, 136] width 399 height 233
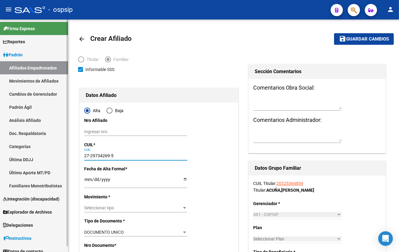
type input "27-29734269-5"
type input "29734269"
type input "JAIME"
type input "MARINA ALEJANDRA"
type input "1982-07-30"
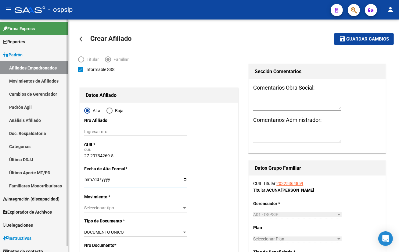
type input "PLATANOS"
type input "036"
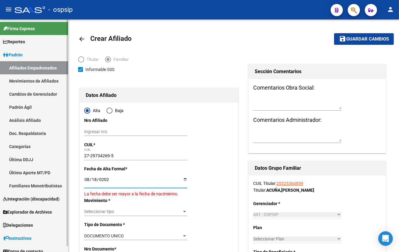
type input "[DATE]"
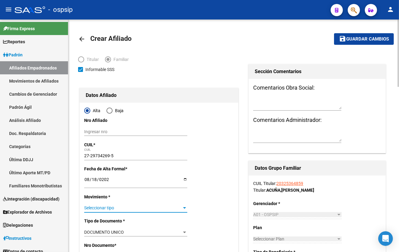
click at [98, 208] on span "Seleccionar tipo" at bounding box center [133, 208] width 98 height 5
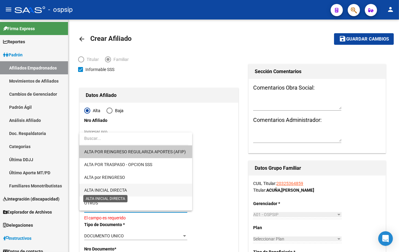
click at [119, 190] on span "ALTA INICIAL DIRECTA" at bounding box center [105, 190] width 43 height 5
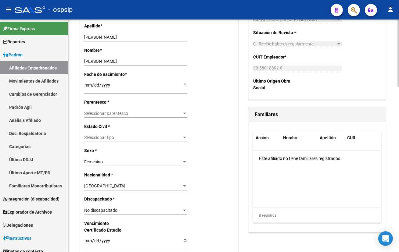
scroll to position [249, 0]
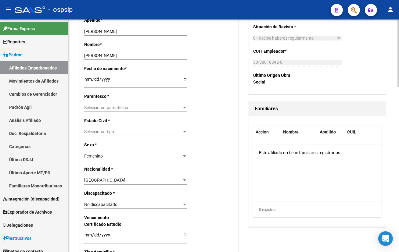
click at [94, 109] on span "Seleccionar parentesco" at bounding box center [133, 107] width 98 height 5
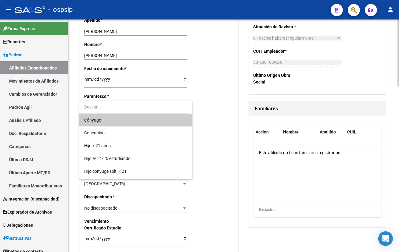
click at [249, 233] on div at bounding box center [199, 126] width 399 height 252
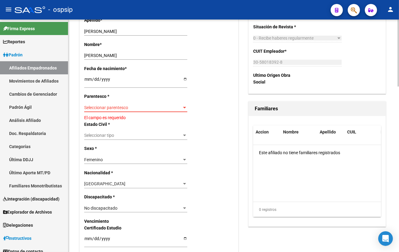
click at [103, 108] on span "Seleccionar parentesco" at bounding box center [133, 107] width 98 height 5
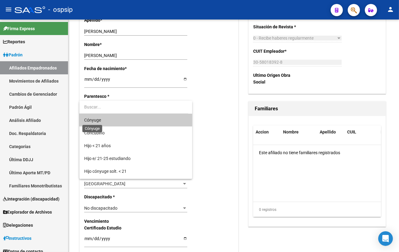
click at [95, 119] on span "Cónyuge" at bounding box center [92, 120] width 17 height 5
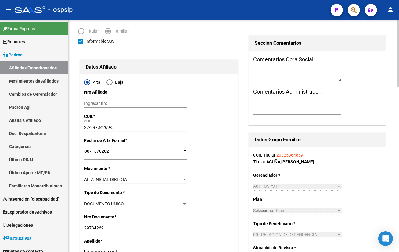
scroll to position [0, 0]
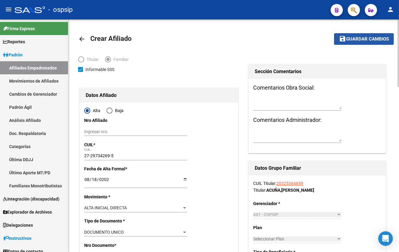
click at [367, 40] on span "Guardar cambios" at bounding box center [367, 39] width 43 height 5
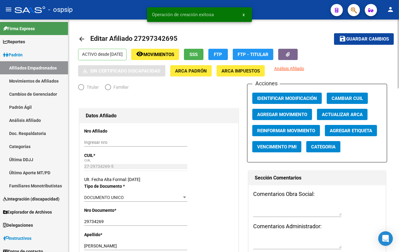
radio input "true"
type input "30-58018392-8"
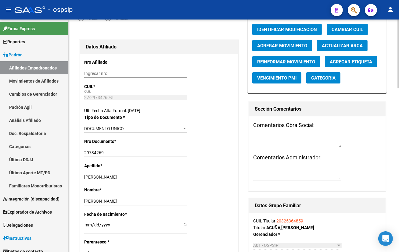
scroll to position [83, 0]
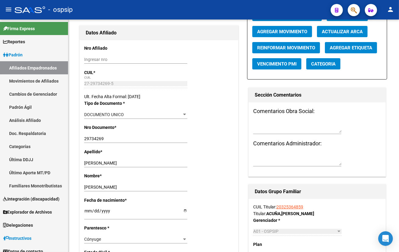
click at [108, 9] on div "- ospsip" at bounding box center [170, 9] width 311 height 13
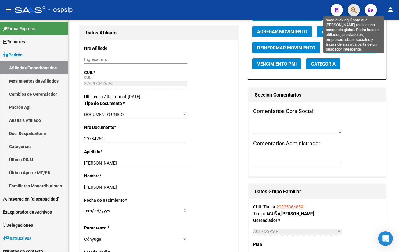
click at [353, 9] on icon "button" at bounding box center [354, 10] width 6 height 7
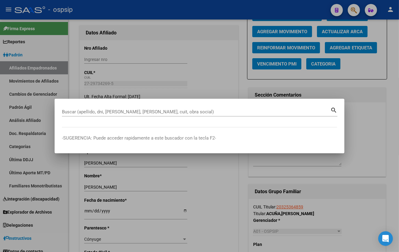
click at [71, 113] on input "Buscar (apellido, dni, [PERSON_NAME], [PERSON_NAME], cuit, obra social)" at bounding box center [196, 111] width 268 height 5
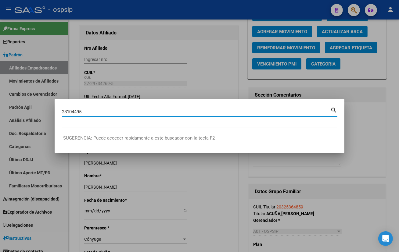
type input "28104495"
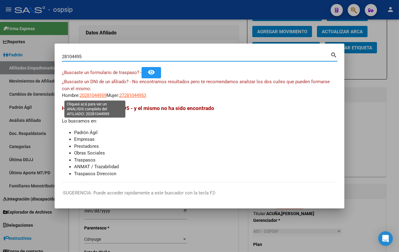
click at [93, 96] on span "20281044959" at bounding box center [93, 95] width 27 height 5
type textarea "20281044959"
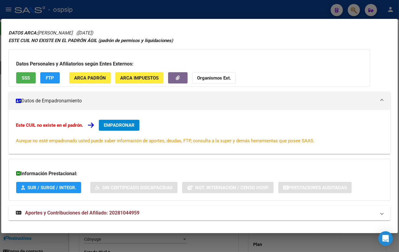
scroll to position [27, 0]
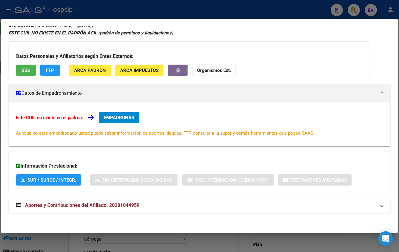
click at [122, 204] on span "Aportes y Contribuciones del Afiliado: 20281044959" at bounding box center [82, 206] width 114 height 6
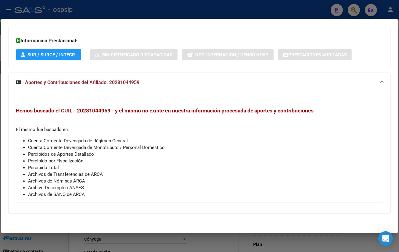
scroll to position [0, 0]
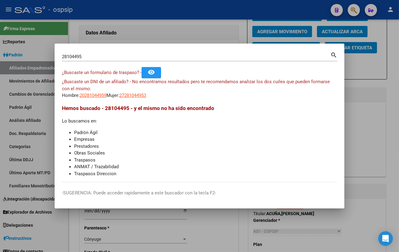
click at [83, 57] on input "28104495" at bounding box center [196, 56] width 268 height 5
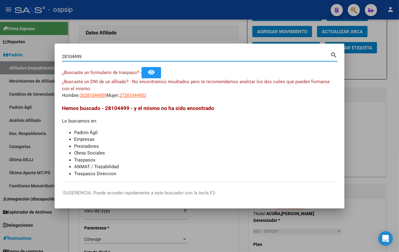
type input "28104499"
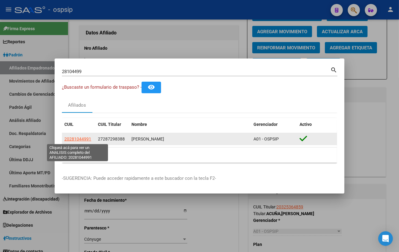
click at [76, 141] on span "20281044991" at bounding box center [77, 139] width 27 height 5
type textarea "20281044991"
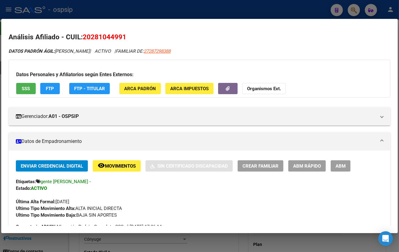
click at [93, 190] on div "Enviar Credencial Digital remove_red_eye Movimientos Sin Certificado Discapacid…" at bounding box center [199, 189] width 367 height 58
click at [89, 192] on div "Última Alta Formal: 02/07/2024" at bounding box center [199, 198] width 367 height 13
click at [341, 165] on span "ABM" at bounding box center [340, 165] width 10 height 5
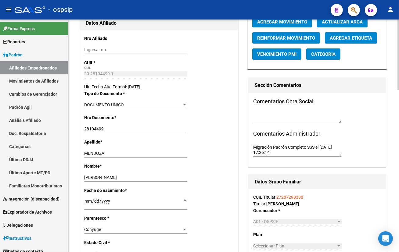
scroll to position [10, 0]
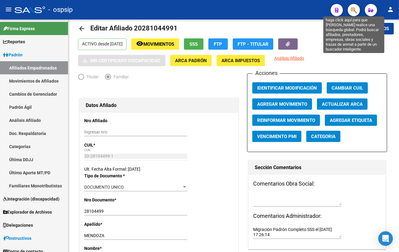
click at [351, 9] on icon "button" at bounding box center [354, 10] width 6 height 7
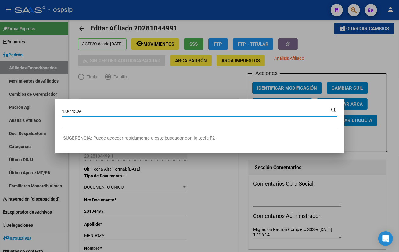
type input "18541326"
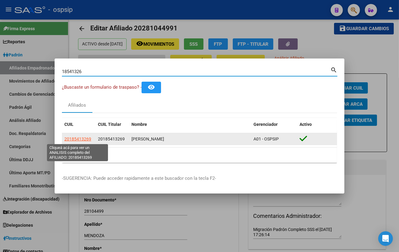
click at [78, 138] on span "20185413269" at bounding box center [77, 139] width 27 height 5
type textarea "20185413269"
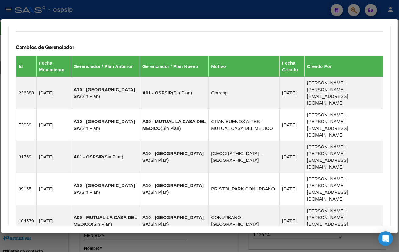
scroll to position [407, 0]
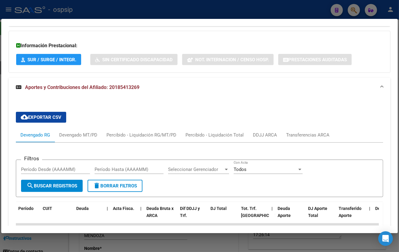
scroll to position [573, 0]
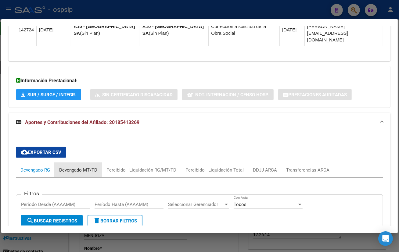
click at [71, 167] on div "Devengado MT/PD" at bounding box center [78, 170] width 38 height 7
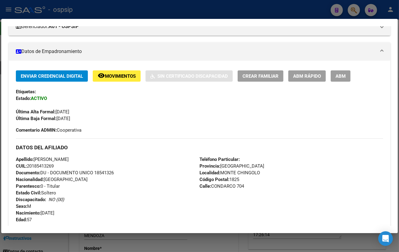
scroll to position [111, 0]
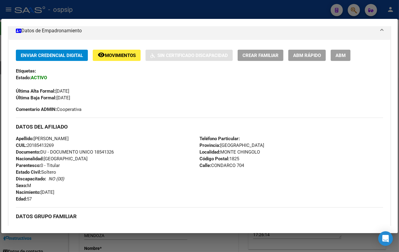
drag, startPoint x: 105, startPoint y: 143, endPoint x: 115, endPoint y: 103, distance: 41.6
click at [105, 143] on div "Apellido: CARLOS HUGO CARDOZO CUIL: 20185413269 Documento: DU - DOCUMENTO UNICO…" at bounding box center [108, 168] width 184 height 67
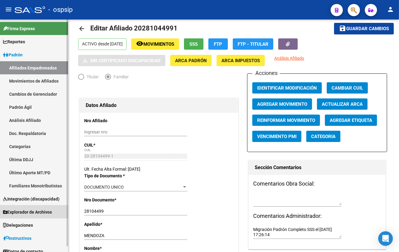
click at [20, 211] on span "Explorador de Archivos" at bounding box center [27, 212] width 49 height 7
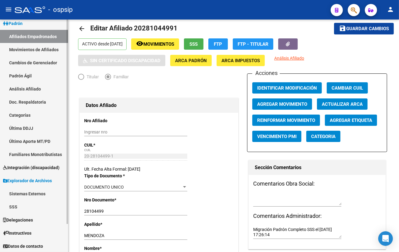
scroll to position [32, 0]
click at [19, 206] on link "SSS" at bounding box center [34, 206] width 68 height 13
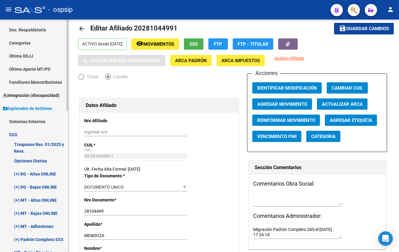
scroll to position [143, 0]
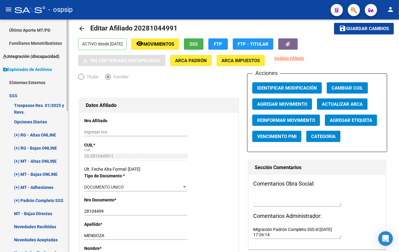
click at [31, 134] on link "(+) RG - Altas ONLINE" at bounding box center [34, 134] width 68 height 13
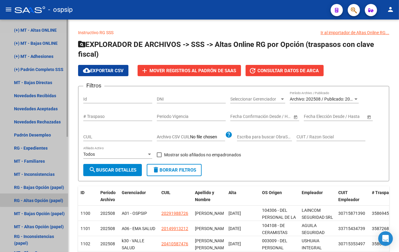
click at [36, 200] on link "RG - Altas Opción (papel)" at bounding box center [34, 200] width 68 height 13
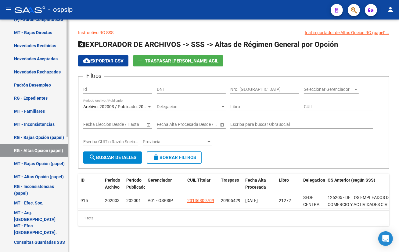
scroll to position [198, 0]
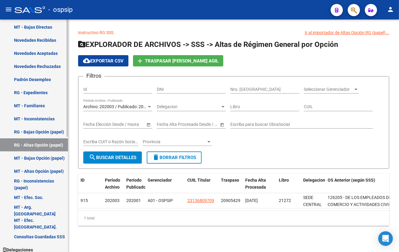
click at [33, 170] on link "MT - Altas Opción (papel)" at bounding box center [34, 171] width 68 height 13
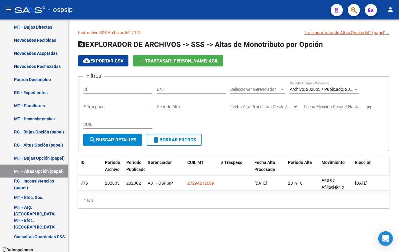
click at [322, 87] on span "Archivo: 202003 / Publicado: 202002" at bounding box center [325, 89] width 70 height 5
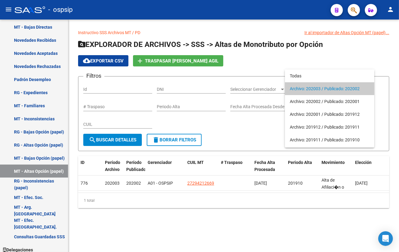
click at [231, 131] on div at bounding box center [199, 126] width 399 height 252
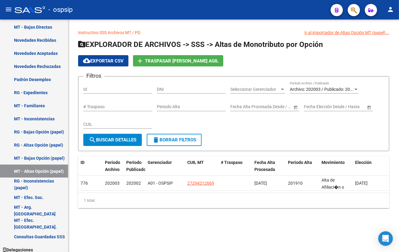
click at [87, 228] on div "Instructivo SSS Archivos MT / PD Ir al importador de Altas Opción MT (papel)...…" at bounding box center [233, 124] width 331 height 208
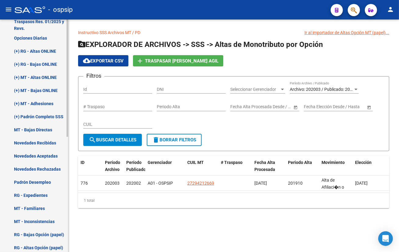
scroll to position [87, 0]
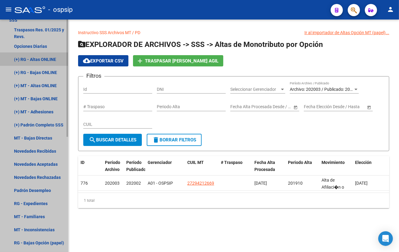
click at [37, 58] on link "(+) RG - Altas ONLINE" at bounding box center [34, 59] width 68 height 13
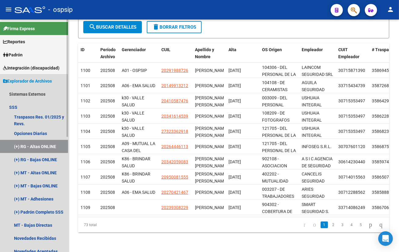
click at [21, 80] on span "Explorador de Archivos" at bounding box center [27, 81] width 49 height 7
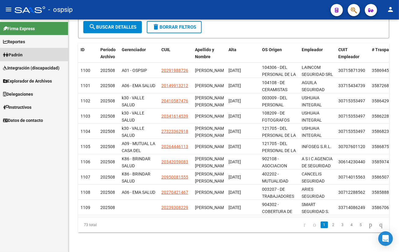
click at [17, 56] on span "Padrón" at bounding box center [13, 55] width 20 height 7
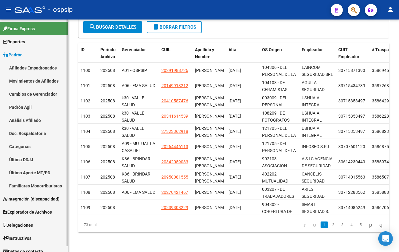
click at [18, 65] on link "Afiliados Empadronados" at bounding box center [34, 67] width 68 height 13
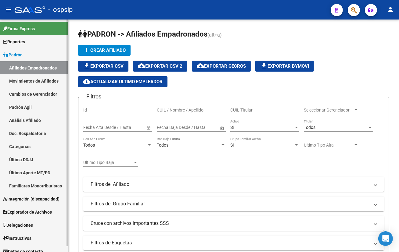
click at [14, 145] on link "Categorías" at bounding box center [34, 146] width 68 height 13
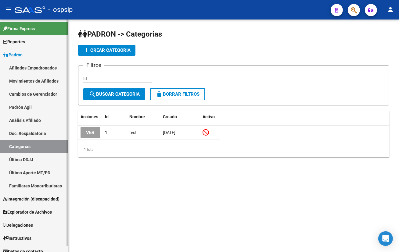
click at [21, 65] on link "Afiliados Empadronados" at bounding box center [34, 67] width 68 height 13
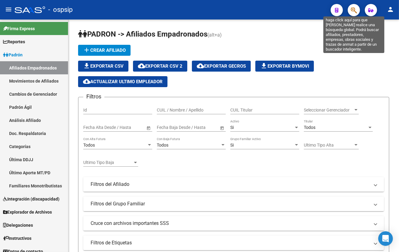
click at [354, 10] on icon "button" at bounding box center [354, 10] width 6 height 7
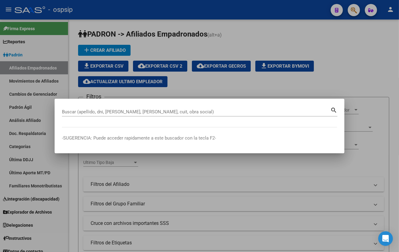
click at [81, 7] on div at bounding box center [199, 126] width 399 height 252
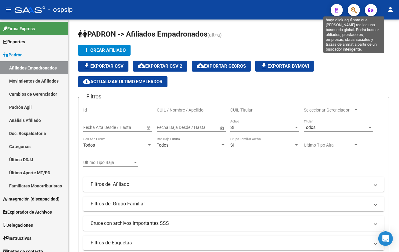
click at [352, 9] on icon "button" at bounding box center [354, 10] width 6 height 7
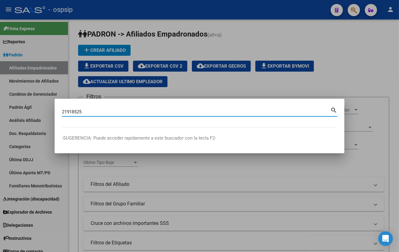
type input "21918525"
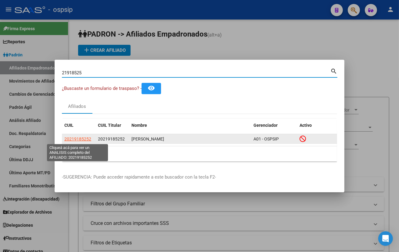
click at [75, 140] on span "20219185252" at bounding box center [77, 139] width 27 height 5
type textarea "20219185252"
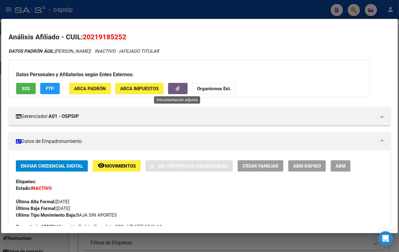
click at [174, 87] on button "button" at bounding box center [178, 88] width 20 height 11
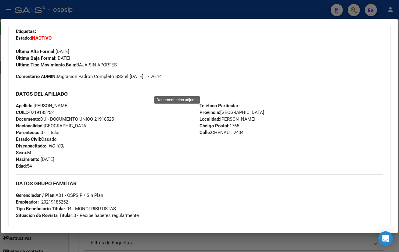
scroll to position [83, 0]
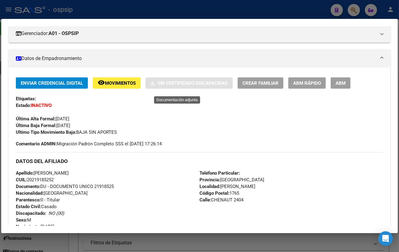
drag, startPoint x: 343, startPoint y: 79, endPoint x: 346, endPoint y: 91, distance: 12.5
click at [346, 80] on button "ABM" at bounding box center [341, 82] width 20 height 11
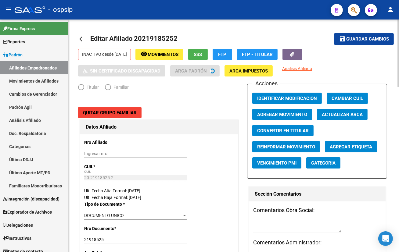
radio input "true"
type input "20-21918525-2"
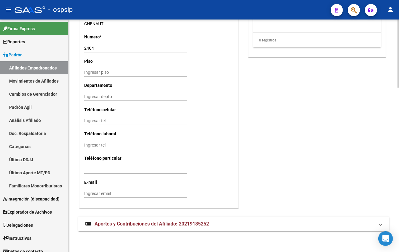
scroll to position [558, 0]
drag, startPoint x: 174, startPoint y: 221, endPoint x: 180, endPoint y: 220, distance: 5.8
click at [174, 222] on span "Aportes y Contribuciones del Afiliado: 20219185252" at bounding box center [152, 223] width 114 height 6
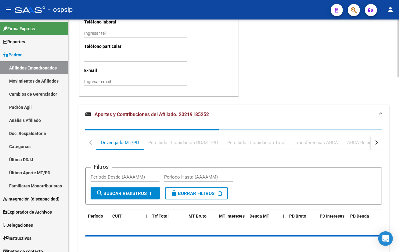
scroll to position [701, 0]
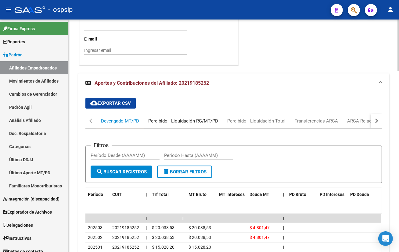
click at [175, 120] on div "Percibido - Liquidación RG/MT/PD" at bounding box center [183, 121] width 70 height 7
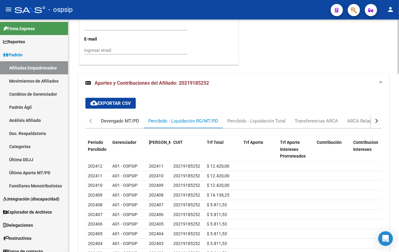
click at [108, 118] on div "Devengado MT/PD" at bounding box center [120, 121] width 38 height 7
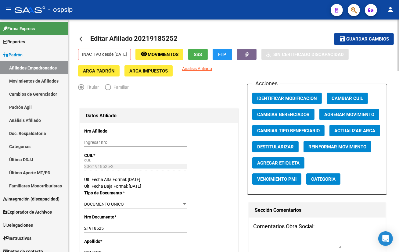
scroll to position [0, 0]
click at [249, 54] on icon "button" at bounding box center [247, 54] width 4 height 5
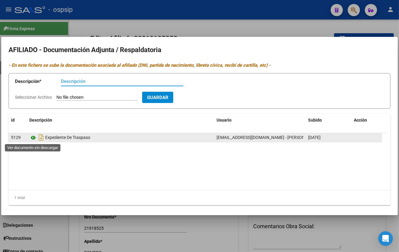
click at [32, 138] on icon at bounding box center [33, 137] width 8 height 7
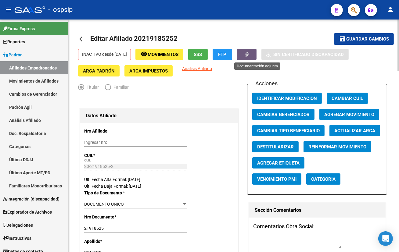
click at [165, 52] on span "Movimientos" at bounding box center [163, 54] width 31 height 5
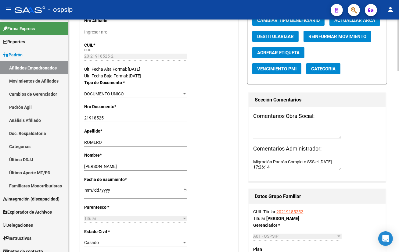
scroll to position [111, 0]
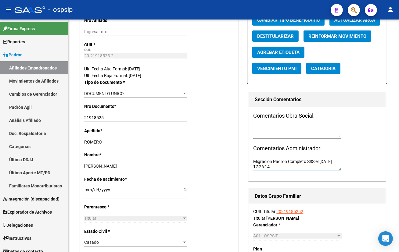
drag, startPoint x: 277, startPoint y: 163, endPoint x: 262, endPoint y: 164, distance: 14.7
click at [264, 164] on textarea "Migración Padrón Completo SSS el 2022-09-24 17:26:14" at bounding box center [297, 165] width 88 height 12
drag, startPoint x: 289, startPoint y: 164, endPoint x: 247, endPoint y: 158, distance: 42.6
click at [247, 158] on div "Sección Comentarios Comentarios Obra Social: Comentarios Administrador: Migraci…" at bounding box center [317, 136] width 140 height 89
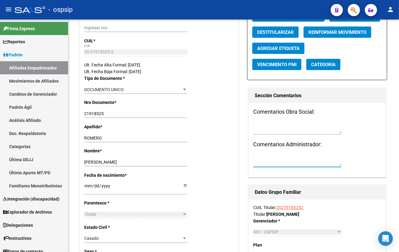
scroll to position [27, 0]
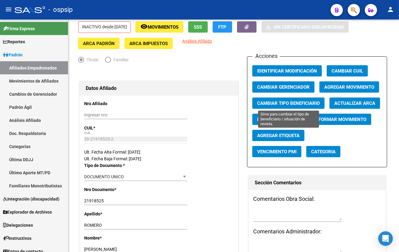
click at [277, 101] on span "Cambiar Tipo Beneficiario" at bounding box center [288, 103] width 63 height 5
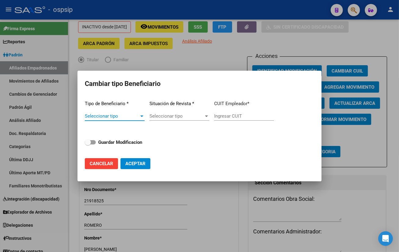
click at [95, 118] on span "Seleccionar tipo" at bounding box center [112, 115] width 54 height 5
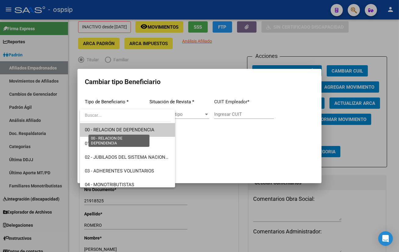
click at [113, 131] on span "00 - RELACION DE DEPENDENCIA" at bounding box center [120, 129] width 70 height 5
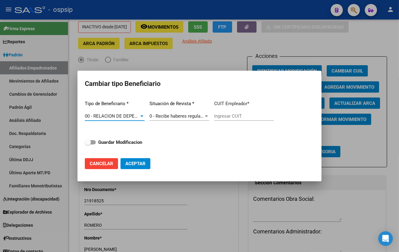
click at [108, 113] on span "00 - RELACION DE DEPENDENCIA" at bounding box center [120, 115] width 70 height 5
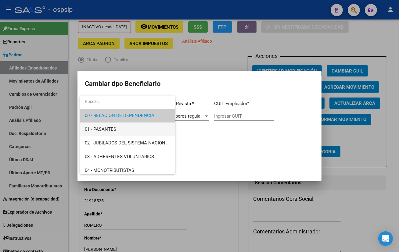
scroll to position [0, 0]
click at [123, 112] on span "00 - RELACION DE DEPENDENCIA" at bounding box center [127, 116] width 85 height 14
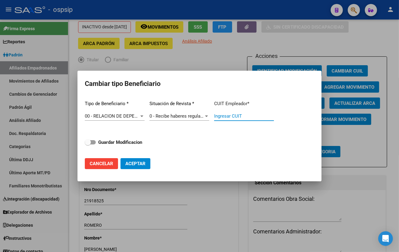
click at [228, 116] on input "Ingresar CUIT" at bounding box center [244, 115] width 60 height 5
type input "30-64169073-9"
click at [93, 143] on span at bounding box center [90, 142] width 11 height 4
click at [88, 145] on input "Guardar Modificacion" at bounding box center [88, 145] width 0 height 0
checkbox input "true"
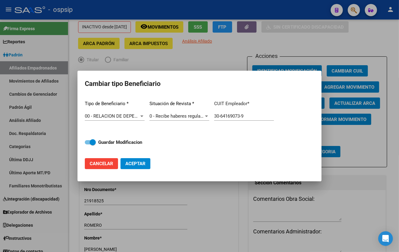
click at [128, 163] on span "Aceptar" at bounding box center [135, 163] width 20 height 5
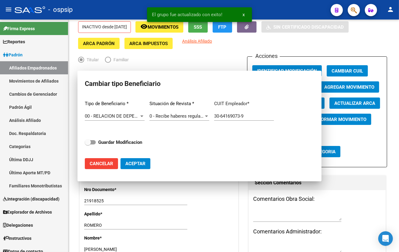
type input "30-64169073-9"
checkbox input "false"
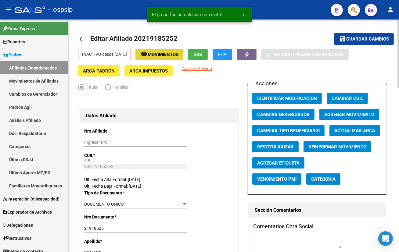
click at [173, 55] on span "Movimientos" at bounding box center [163, 54] width 31 height 5
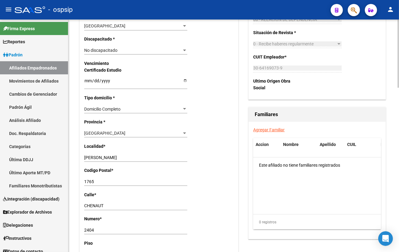
scroll to position [416, 0]
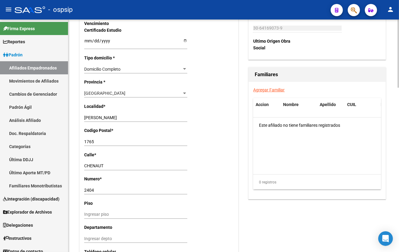
click at [272, 89] on link "Agregar Familiar" at bounding box center [268, 90] width 31 height 5
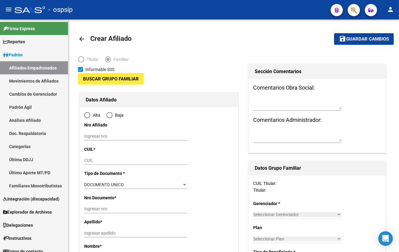
type input "30-64169073-9"
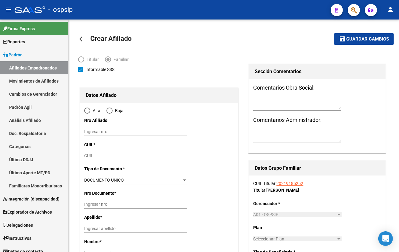
type input "ISIDRO CASANOVA"
type input "1765"
type input "CHENAUT"
type input "2404"
radio input "true"
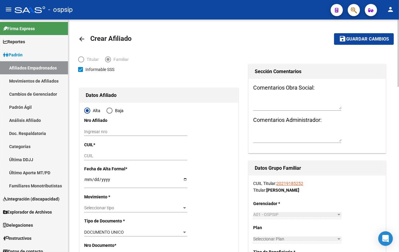
type input "30-64169073-9"
click at [295, 43] on mat-toolbar-row "arrow_back Crear Afiliado" at bounding box center [199, 39] width 243 height 20
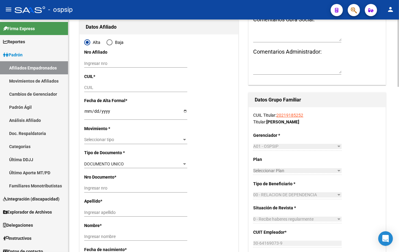
scroll to position [55, 0]
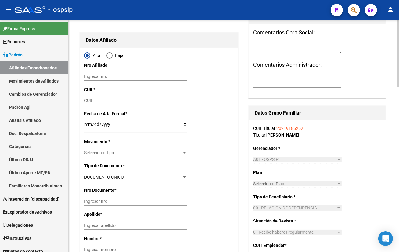
click at [90, 100] on input "CUIL" at bounding box center [135, 100] width 103 height 5
type input "27-20669349-0"
type input "20669349"
type input "PEREZ SANDRA EDITH"
type input "1969-05-04"
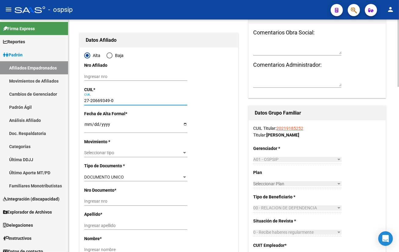
type input "ISIDRO CASANOVA"
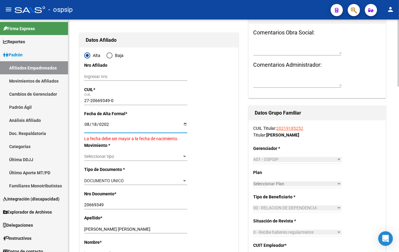
type input "[DATE]"
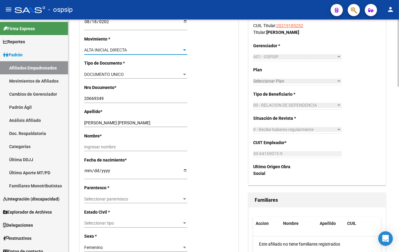
scroll to position [166, 0]
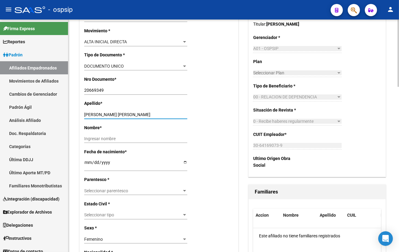
drag, startPoint x: 97, startPoint y: 113, endPoint x: 144, endPoint y: 114, distance: 47.0
click at [144, 114] on input "PEREZ SANDRA EDITH" at bounding box center [135, 114] width 103 height 5
type input "PEREZ"
click at [92, 137] on input "Ingresar nombre" at bounding box center [135, 138] width 103 height 5
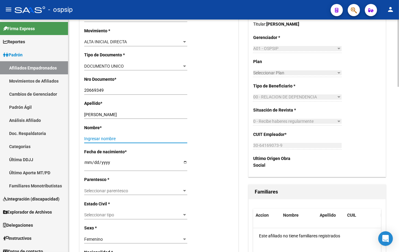
paste input "SANDRA EDITH"
type input "SANDRA EDITH"
click at [96, 192] on span "Seleccionar parentesco" at bounding box center [133, 190] width 98 height 5
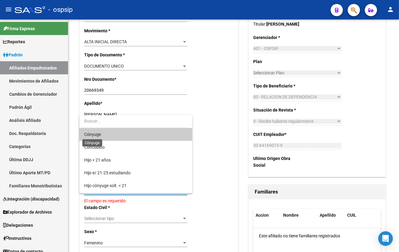
click at [95, 135] on span "Cónyuge" at bounding box center [92, 134] width 17 height 5
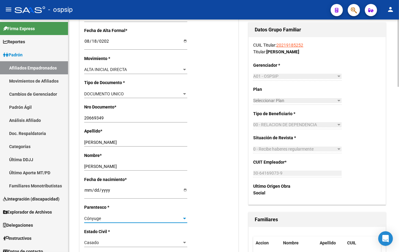
scroll to position [0, 0]
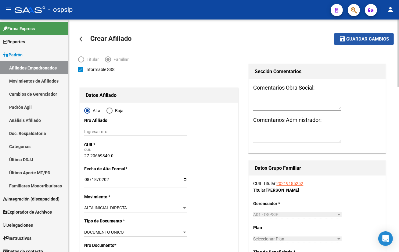
click at [357, 41] on span "Guardar cambios" at bounding box center [367, 39] width 43 height 5
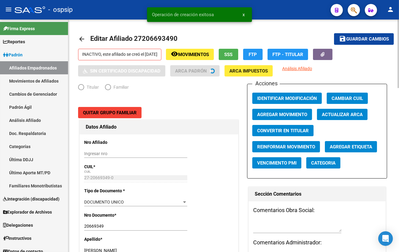
radio input "true"
type input "30-64169073-9"
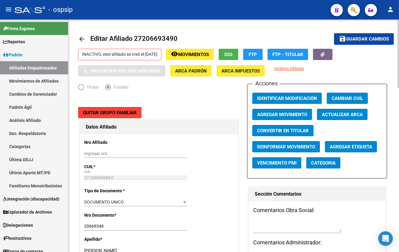
drag, startPoint x: 151, startPoint y: 99, endPoint x: 182, endPoint y: 130, distance: 44.4
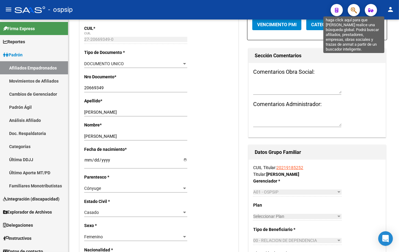
click at [353, 10] on icon "button" at bounding box center [354, 10] width 6 height 7
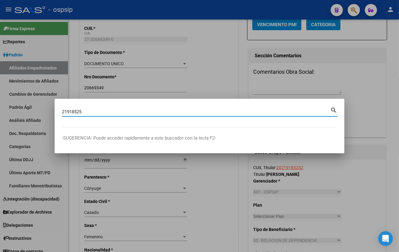
type input "21918525"
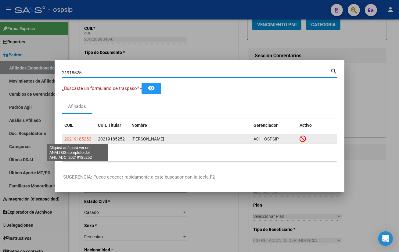
click at [77, 139] on span "20219185252" at bounding box center [77, 139] width 27 height 5
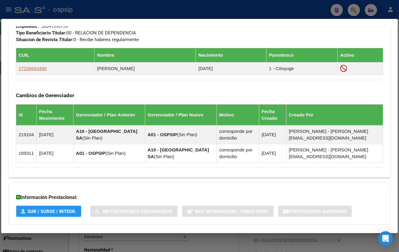
scroll to position [332, 0]
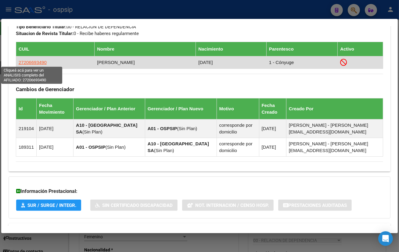
click at [34, 60] on span "27206693490" at bounding box center [33, 62] width 28 height 5
type textarea "27206693490"
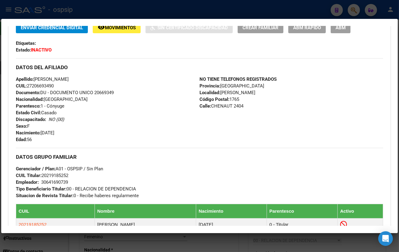
scroll to position [55, 0]
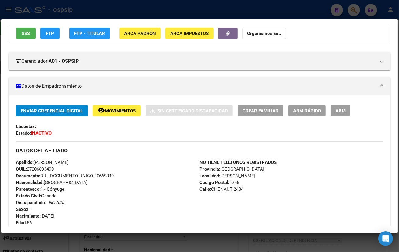
click at [338, 113] on span "ABM" at bounding box center [340, 110] width 10 height 5
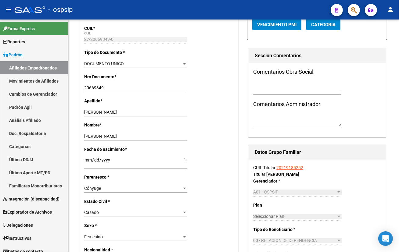
drag, startPoint x: 142, startPoint y: 3, endPoint x: 162, endPoint y: 9, distance: 20.9
click at [142, 3] on div "- ospsip" at bounding box center [170, 9] width 311 height 13
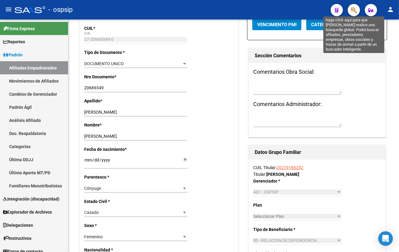
click at [353, 9] on icon "button" at bounding box center [354, 10] width 6 height 7
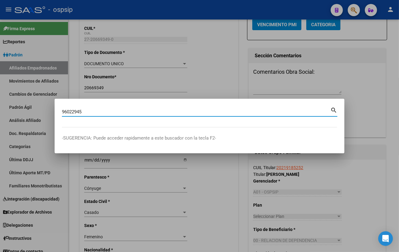
type input "96022945"
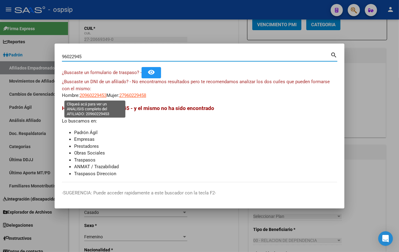
click at [88, 95] on span "20960229453" at bounding box center [93, 95] width 27 height 5
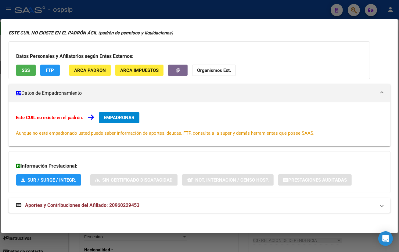
scroll to position [0, 0]
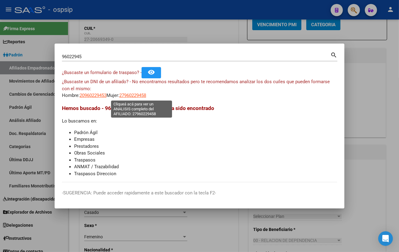
click at [137, 95] on span "27960229458" at bounding box center [132, 95] width 27 height 5
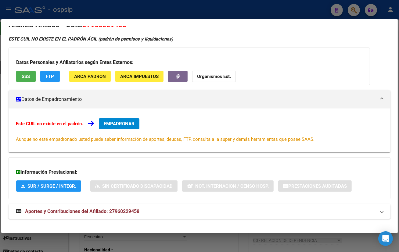
scroll to position [18, 0]
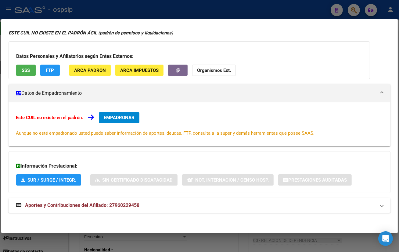
click at [121, 204] on span "Aportes y Contribuciones del Afiliado: 27960229458" at bounding box center [82, 206] width 114 height 6
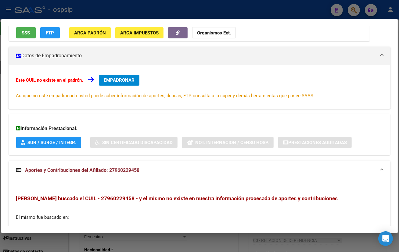
scroll to position [33, 0]
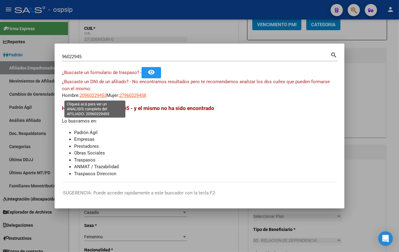
click at [90, 96] on span "20960229453" at bounding box center [93, 95] width 27 height 5
type textarea "20960229453"
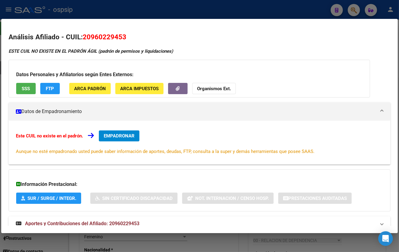
scroll to position [18, 0]
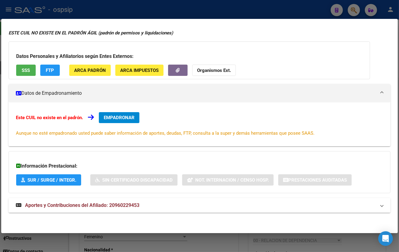
click at [118, 203] on span "Aportes y Contribuciones del Afiliado: 20960229453" at bounding box center [82, 206] width 114 height 6
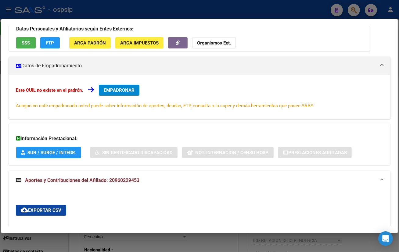
scroll to position [0, 0]
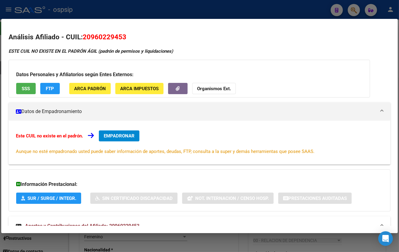
click at [119, 136] on span "EMPADRONAR" at bounding box center [119, 135] width 31 height 5
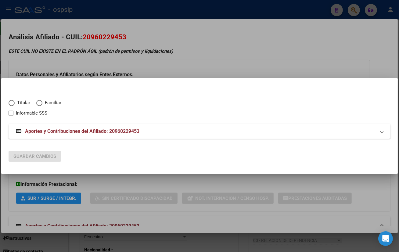
click at [13, 105] on span "Elija una opción" at bounding box center [12, 103] width 6 height 6
click at [13, 105] on input "Titular" at bounding box center [12, 103] width 6 height 6
radio input "true"
checkbox input "true"
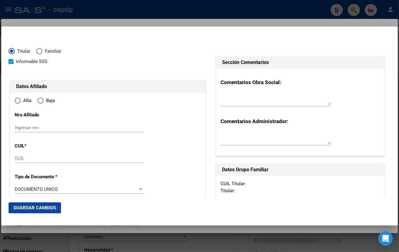
type input "20-96022945-3"
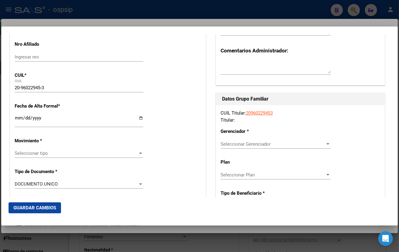
scroll to position [83, 0]
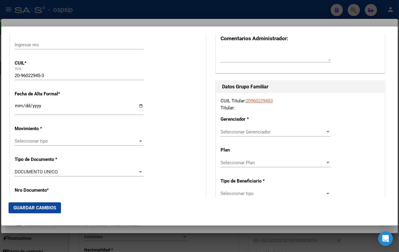
click at [17, 106] on input "Ingresar fecha" at bounding box center [79, 108] width 129 height 10
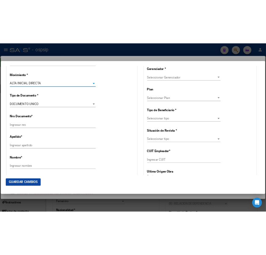
scroll to position [194, 0]
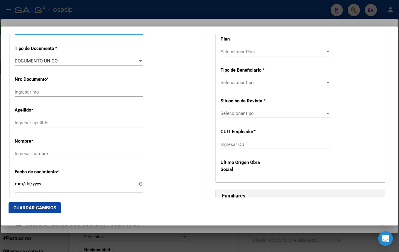
click at [33, 93] on input "Ingresar nro" at bounding box center [79, 91] width 129 height 5
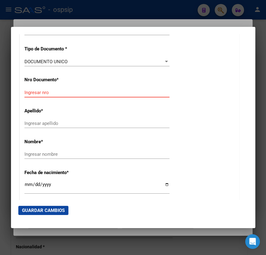
click at [30, 91] on input "Ingresar nro" at bounding box center [96, 92] width 145 height 5
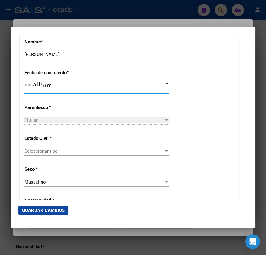
scroll to position [305, 0]
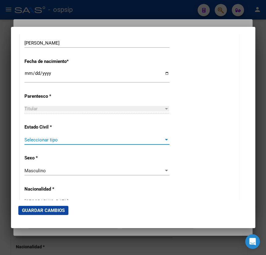
click at [39, 140] on span "Seleccionar tipo" at bounding box center [93, 139] width 139 height 5
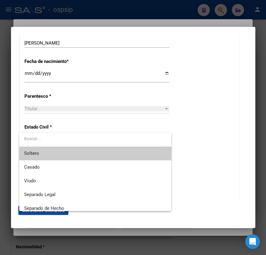
click at [41, 152] on span "Soltero" at bounding box center [95, 153] width 142 height 14
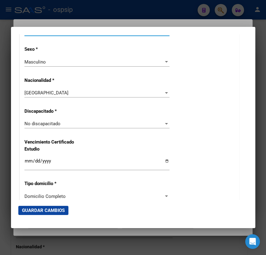
scroll to position [416, 0]
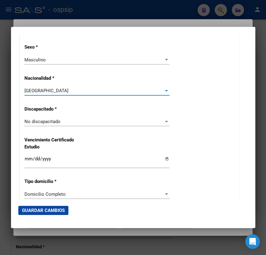
click at [46, 88] on span "[GEOGRAPHIC_DATA]" at bounding box center [46, 90] width 44 height 5
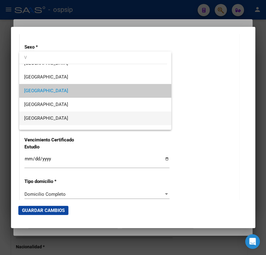
scroll to position [0, 0]
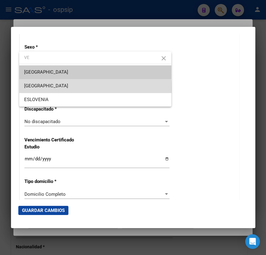
click at [45, 88] on span "[GEOGRAPHIC_DATA]" at bounding box center [95, 86] width 142 height 14
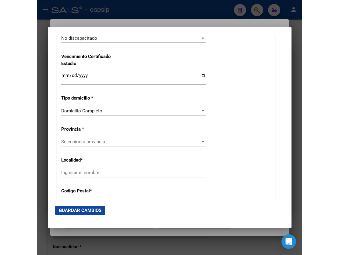
scroll to position [527, 0]
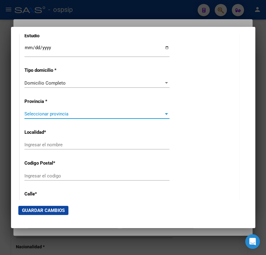
click at [38, 115] on span "Seleccionar provincia" at bounding box center [93, 113] width 139 height 5
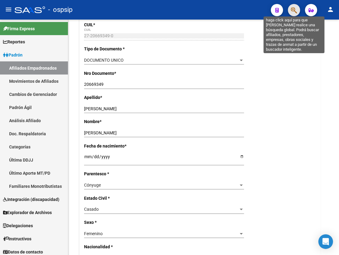
click at [293, 8] on icon "button" at bounding box center [294, 10] width 6 height 7
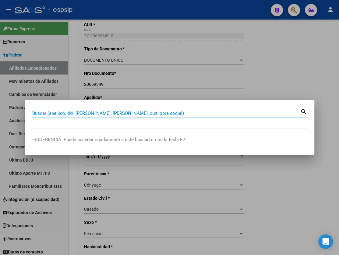
click at [40, 113] on input "Buscar (apellido, dni, [PERSON_NAME], [PERSON_NAME], cuit, obra social)" at bounding box center [166, 112] width 268 height 5
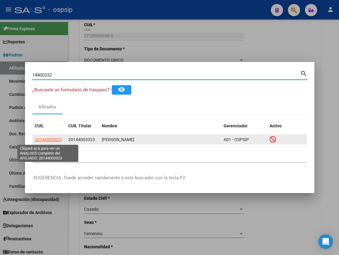
click at [48, 139] on span "20144003323" at bounding box center [48, 139] width 27 height 5
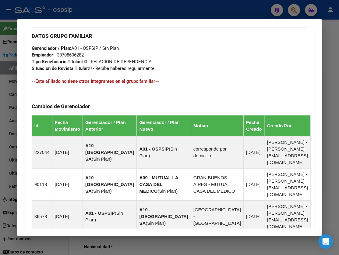
scroll to position [499, 0]
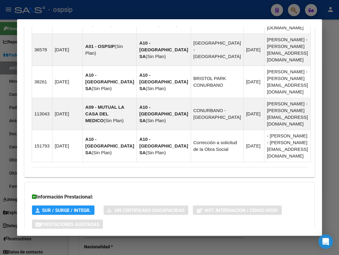
click at [135, 245] on span "Aportes y Contribuciones del Afiliado: 20144003323" at bounding box center [98, 248] width 114 height 6
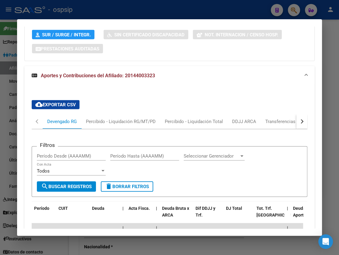
scroll to position [673, 0]
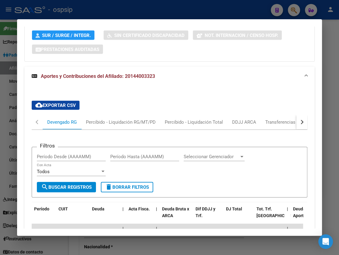
click at [299, 120] on div "button" at bounding box center [301, 122] width 4 height 4
click at [277, 119] on div "ARCA Relaciones Laborales" at bounding box center [263, 122] width 57 height 7
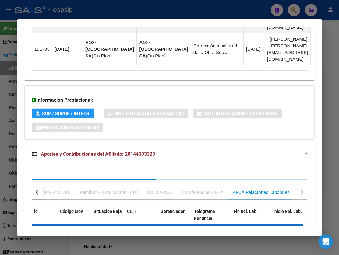
scroll to position [623, 0]
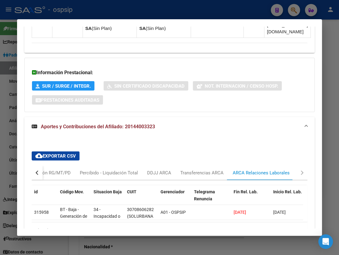
click at [134, 136] on div "cloud_download Exportar CSV Devengado RG Percibido - Liquidación RG/MT/PD Perci…" at bounding box center [169, 193] width 291 height 115
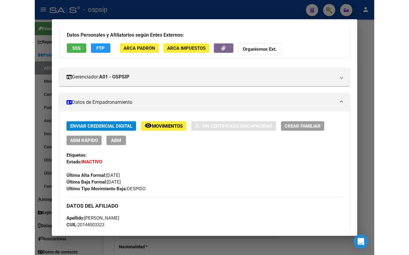
scroll to position [0, 0]
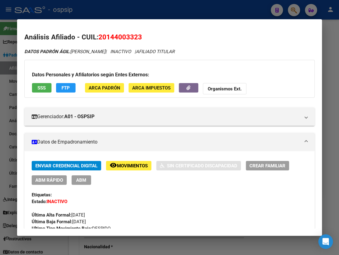
click at [42, 85] on span "SSS" at bounding box center [42, 87] width 8 height 5
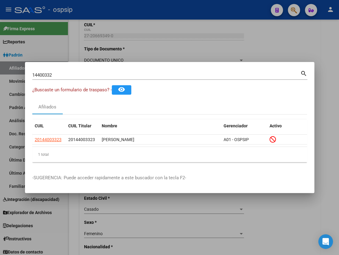
click at [168, 109] on div "Afiliados" at bounding box center [169, 106] width 275 height 15
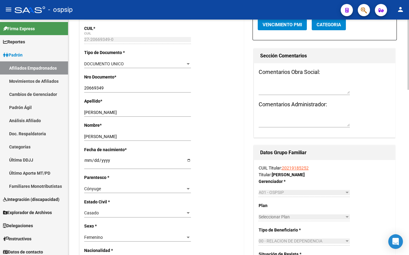
drag, startPoint x: 118, startPoint y: 6, endPoint x: 155, endPoint y: 45, distance: 53.7
click at [118, 6] on div "- ospsip" at bounding box center [175, 9] width 321 height 13
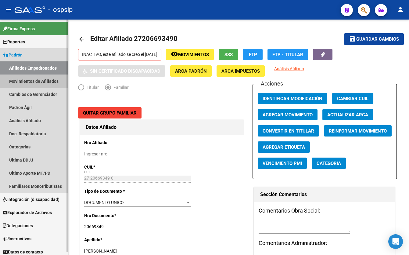
click at [22, 79] on link "Movimientos de Afiliados" at bounding box center [34, 80] width 68 height 13
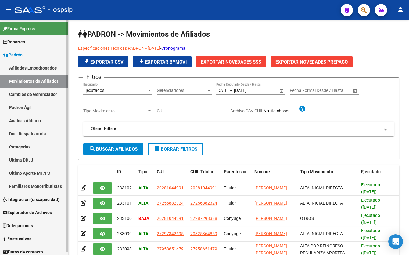
click at [23, 66] on link "Afiliados Empadronados" at bounding box center [34, 67] width 68 height 13
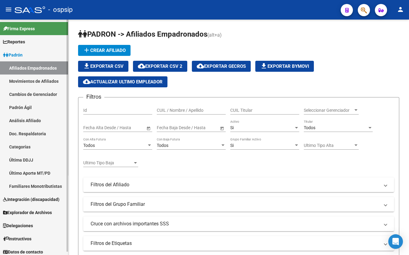
scroll to position [3, 0]
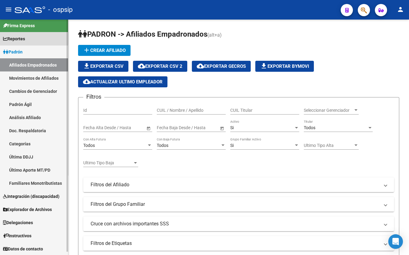
click at [20, 35] on span "Reportes" at bounding box center [14, 38] width 22 height 7
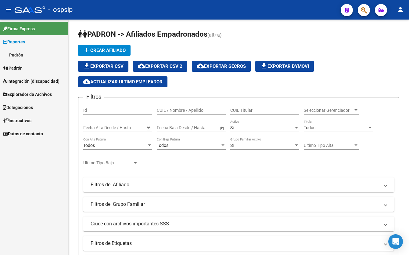
scroll to position [0, 0]
click at [16, 53] on link "Padrón" at bounding box center [34, 54] width 68 height 13
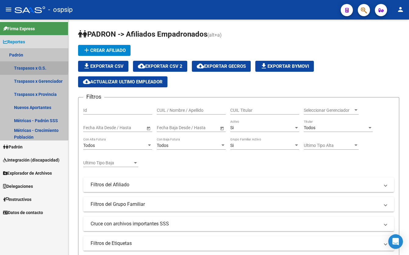
click at [23, 66] on link "Traspasos x O.S." at bounding box center [34, 67] width 68 height 13
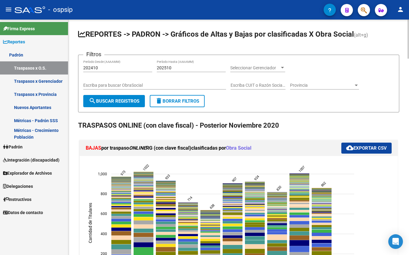
click at [99, 67] on input "202410" at bounding box center [117, 67] width 69 height 5
click at [175, 66] on input "202510" at bounding box center [191, 67] width 69 height 5
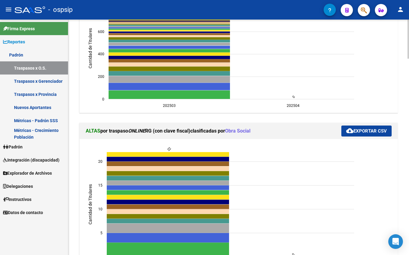
scroll to position [166, 0]
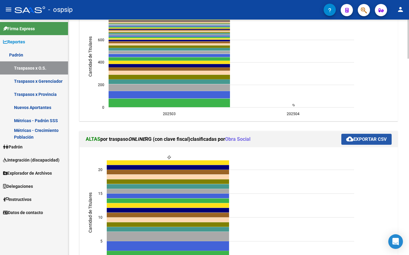
click at [372, 136] on span "cloud_download Exportar CSV" at bounding box center [366, 138] width 41 height 5
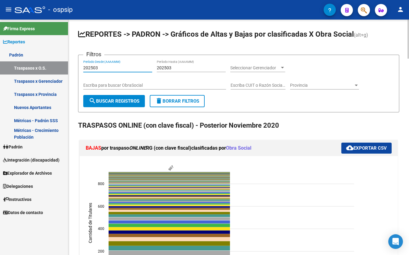
click at [98, 68] on input "202503" at bounding box center [117, 67] width 69 height 5
click at [171, 67] on input "202503" at bounding box center [191, 67] width 69 height 5
click at [111, 99] on span "search Buscar Registros" at bounding box center [114, 100] width 51 height 5
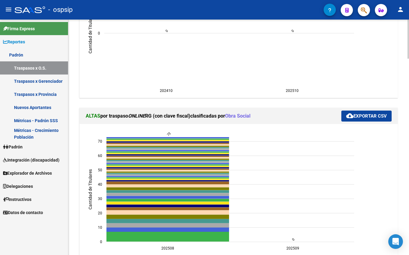
scroll to position [194, 0]
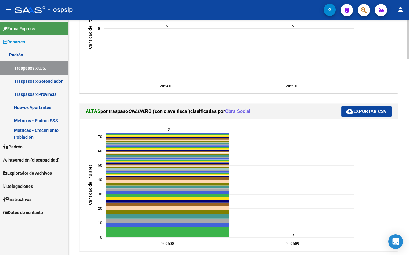
click at [365, 109] on span "cloud_download Exportar CSV" at bounding box center [366, 111] width 41 height 5
click at [21, 146] on span "Padrón" at bounding box center [13, 146] width 20 height 7
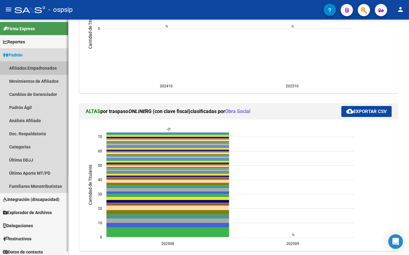
click at [22, 66] on link "Afiliados Empadronados" at bounding box center [34, 67] width 68 height 13
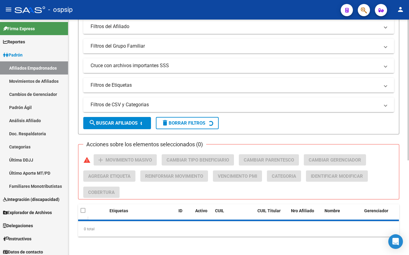
scroll to position [194, 0]
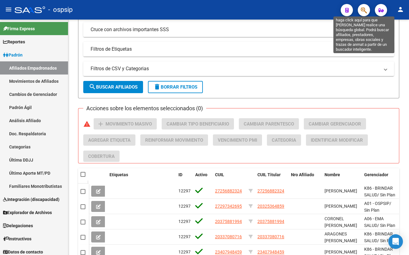
click at [362, 9] on icon "button" at bounding box center [364, 10] width 6 height 7
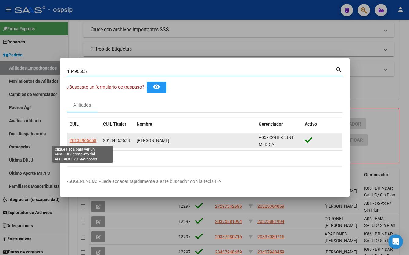
click at [88, 139] on span "20134965658" at bounding box center [83, 140] width 27 height 5
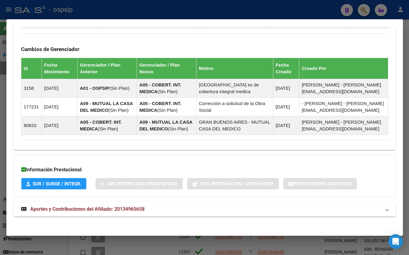
scroll to position [370, 0]
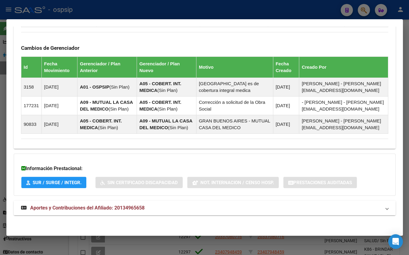
click at [116, 208] on span "Aportes y Contribuciones del Afiliado: 20134965658" at bounding box center [87, 208] width 114 height 6
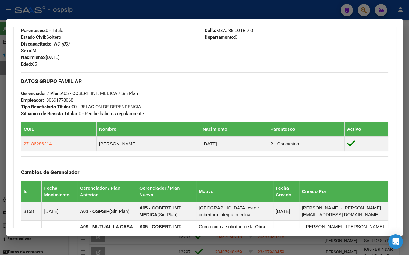
scroll to position [246, 0]
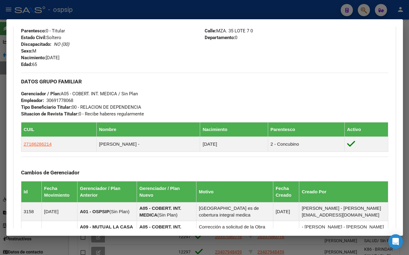
click at [143, 94] on div "DATOS GRUPO FAMILIAR Gerenciador / Plan: A05 - COBERT. INT. MEDICA / Sin Plan E…" at bounding box center [204, 95] width 367 height 45
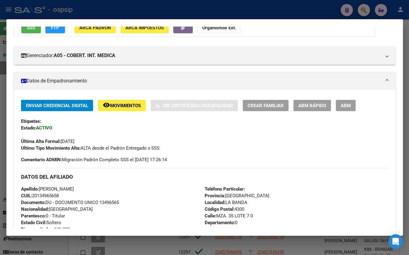
scroll to position [0, 0]
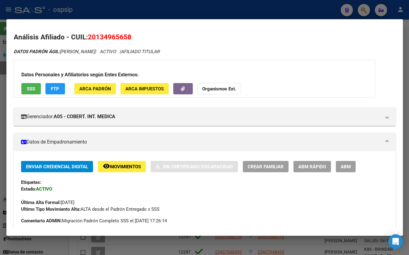
click at [26, 87] on button "SSS" at bounding box center [31, 88] width 20 height 11
drag, startPoint x: 88, startPoint y: 37, endPoint x: 131, endPoint y: 40, distance: 44.0
click at [131, 40] on h2 "Análisis Afiliado - CUIL: 20134965658" at bounding box center [205, 37] width 382 height 10
copy span "20134965658"
click at [32, 85] on button "SSS" at bounding box center [31, 88] width 20 height 11
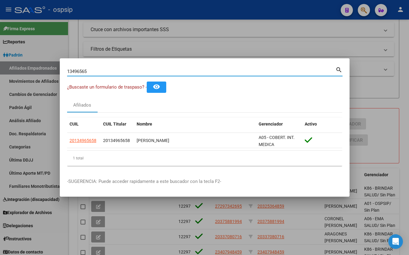
drag, startPoint x: 105, startPoint y: 70, endPoint x: 4, endPoint y: 76, distance: 100.5
click at [15, 69] on div "13496565 Buscar (apellido, dni, cuil, nro traspaso, cuit, obra social) search ¿…" at bounding box center [204, 127] width 409 height 255
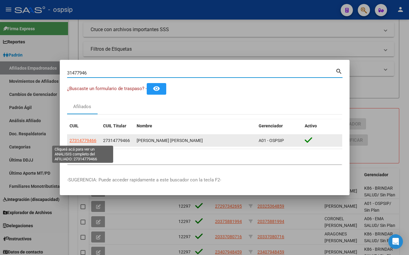
click at [78, 140] on span "27314779466" at bounding box center [83, 140] width 27 height 5
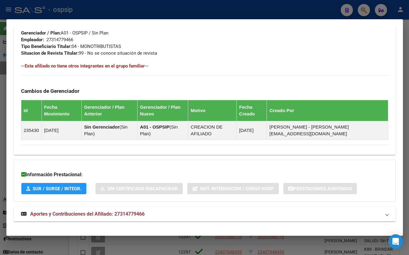
scroll to position [294, 0]
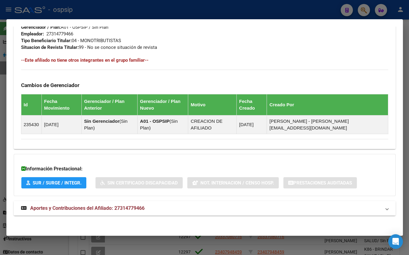
drag, startPoint x: 121, startPoint y: 207, endPoint x: 127, endPoint y: 210, distance: 6.3
click at [121, 208] on span "Aportes y Contribuciones del Afiliado: 27314779466" at bounding box center [87, 208] width 114 height 6
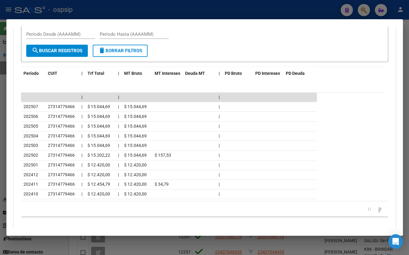
scroll to position [562, 0]
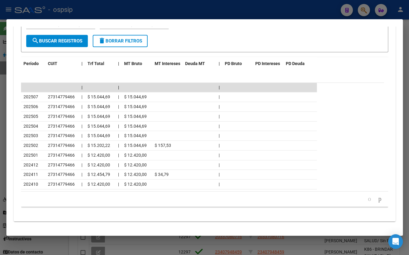
click at [106, 76] on datatable-header "Período CUIT | Trf Total | MT Bruto MT Intereses Deuda MT | PD Bruto PD Interes…" at bounding box center [202, 70] width 363 height 26
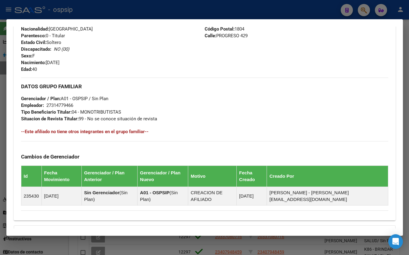
scroll to position [202, 0]
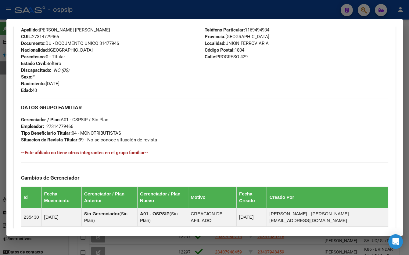
click at [114, 86] on div "Apellido: JESICA ELIZABETH BETSABE HINKLEY CUIL: 27314779466 Documento: DU - DO…" at bounding box center [113, 60] width 184 height 67
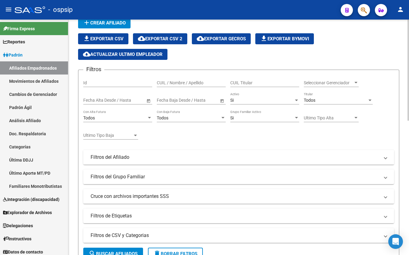
scroll to position [0, 0]
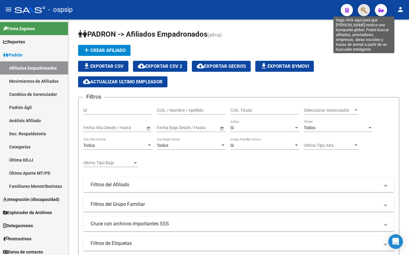
click at [362, 10] on icon "button" at bounding box center [364, 10] width 6 height 7
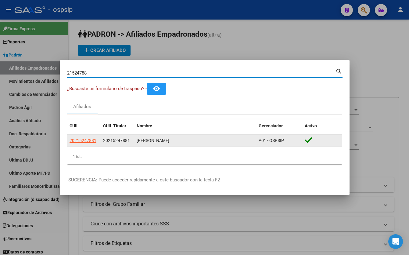
click at [84, 137] on app-link-go-to "20215247881" at bounding box center [83, 140] width 27 height 7
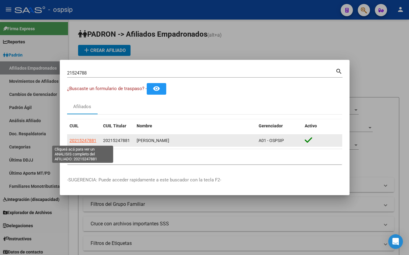
click at [82, 140] on span "20215247881" at bounding box center [83, 140] width 27 height 5
copy span "202152"
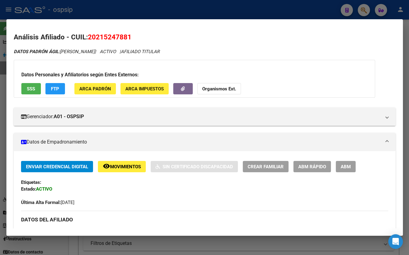
click at [178, 89] on button "button" at bounding box center [183, 88] width 20 height 11
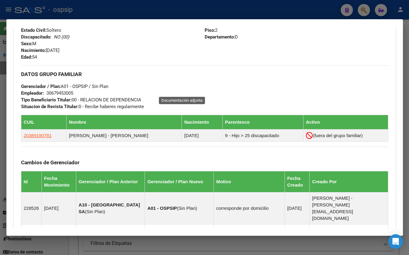
scroll to position [277, 0]
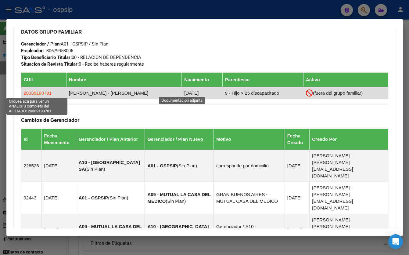
click at [34, 92] on span "20389190781" at bounding box center [38, 92] width 28 height 5
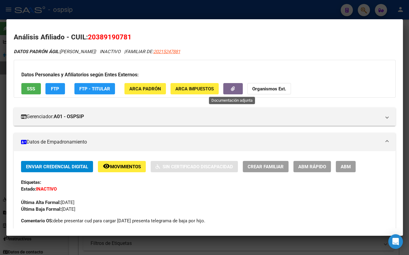
click at [234, 90] on icon "button" at bounding box center [233, 88] width 4 height 5
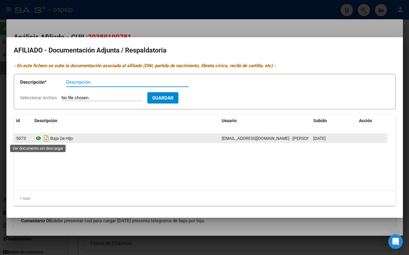
click at [37, 138] on icon at bounding box center [38, 137] width 8 height 7
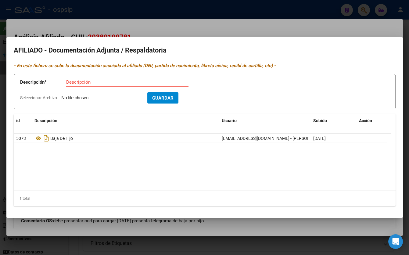
click at [271, 50] on h2 "AFILIADO - Documentación Adjunta / Respaldatoria" at bounding box center [205, 51] width 382 height 12
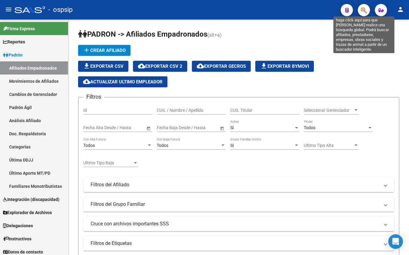
click at [365, 9] on icon "button" at bounding box center [364, 10] width 6 height 7
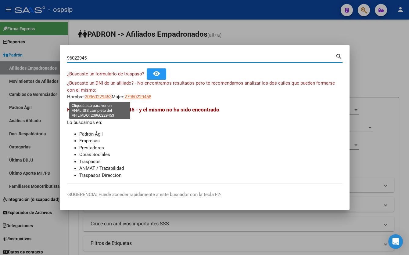
click at [99, 96] on span "20960229453" at bounding box center [98, 96] width 27 height 5
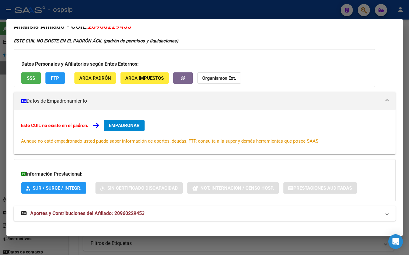
scroll to position [16, 0]
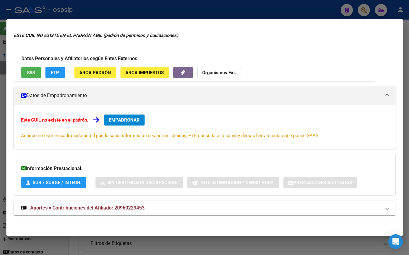
click at [124, 205] on span "Aportes y Contribuciones del Afiliado: 20960229453" at bounding box center [87, 208] width 114 height 6
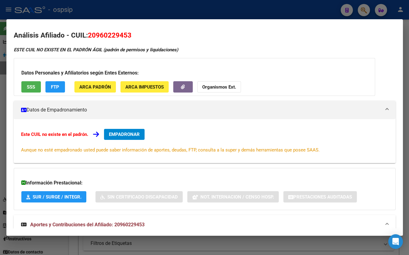
scroll to position [0, 0]
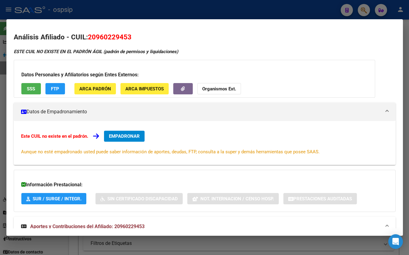
click at [120, 138] on span "EMPADRONAR" at bounding box center [124, 135] width 31 height 5
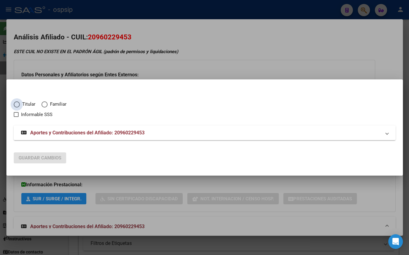
click at [15, 102] on span "Elija una opción" at bounding box center [17, 104] width 6 height 6
click at [15, 102] on input "Titular" at bounding box center [17, 104] width 6 height 6
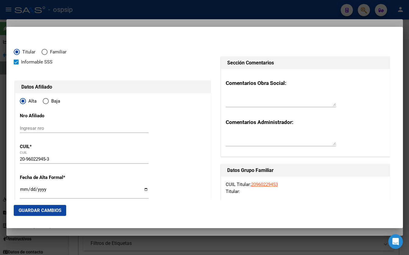
click at [23, 191] on input "Ingresar fecha" at bounding box center [84, 192] width 129 height 10
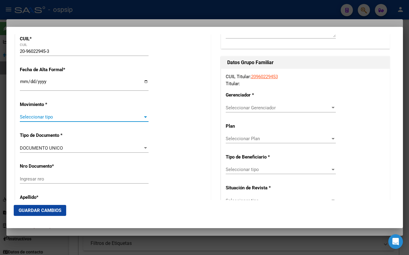
click at [27, 179] on div "Ingresar nro" at bounding box center [84, 178] width 129 height 9
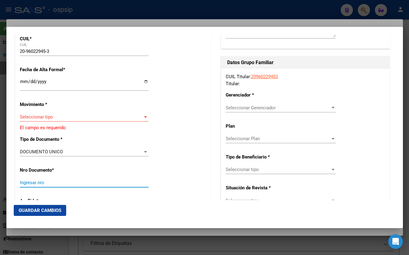
click at [43, 114] on span "Seleccionar tipo" at bounding box center [81, 116] width 123 height 5
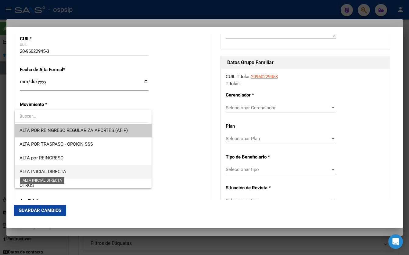
click at [49, 170] on span "ALTA INICIAL DIRECTA" at bounding box center [43, 171] width 47 height 5
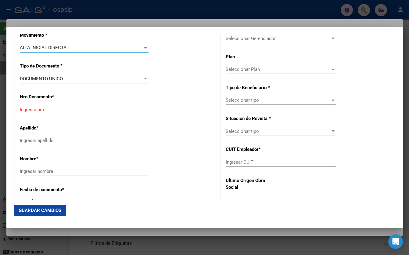
scroll to position [191, 0]
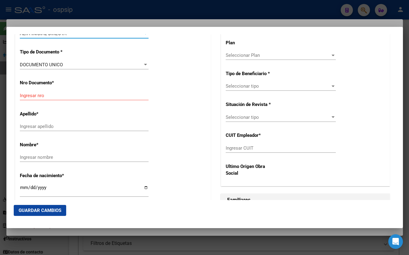
click at [34, 94] on input "Ingresar nro" at bounding box center [84, 95] width 129 height 5
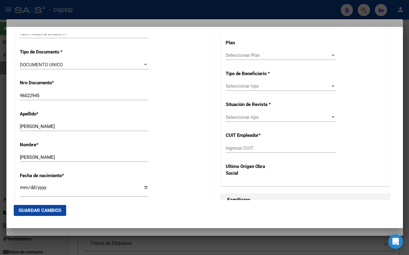
scroll to position [328, 0]
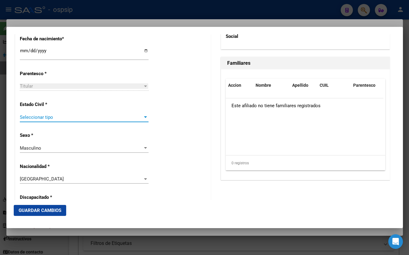
click at [36, 176] on div "Alta Baja Nro Afiliado Ingresar nro CUIL * 20-96022945-3 CUIL ARCA Padrón Fecha…" at bounding box center [112, 200] width 195 height 871
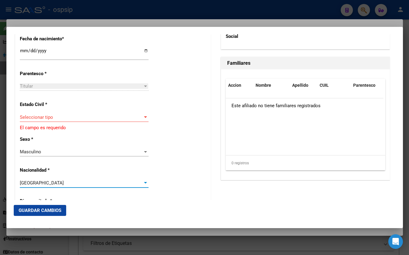
click at [38, 116] on span "Seleccionar tipo" at bounding box center [81, 116] width 123 height 5
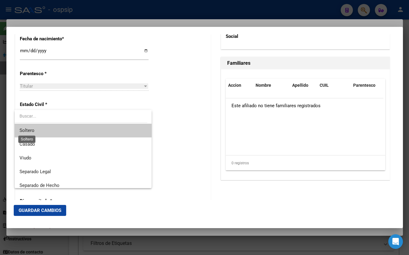
click at [32, 130] on span "Soltero" at bounding box center [27, 129] width 15 height 5
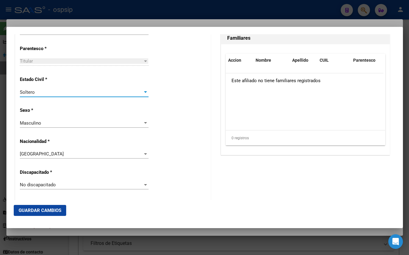
scroll to position [383, 0]
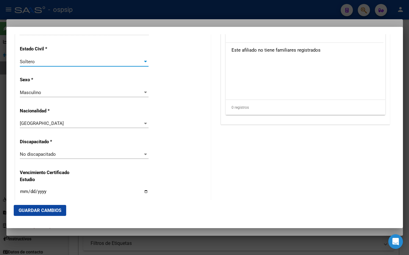
click at [33, 124] on span "[GEOGRAPHIC_DATA]" at bounding box center [42, 122] width 44 height 5
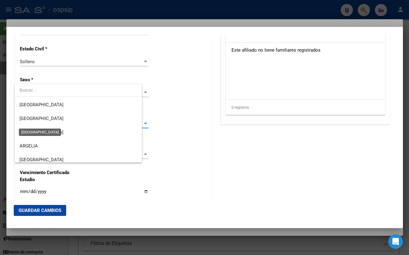
scroll to position [91, 0]
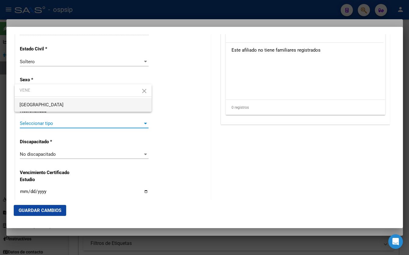
type input "VENE"
click at [35, 105] on span "[GEOGRAPHIC_DATA]" at bounding box center [42, 104] width 44 height 5
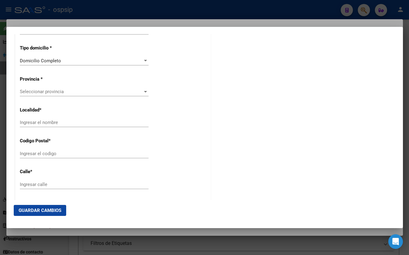
scroll to position [549, 0]
click at [30, 89] on span "Seleccionar provincia" at bounding box center [81, 90] width 123 height 5
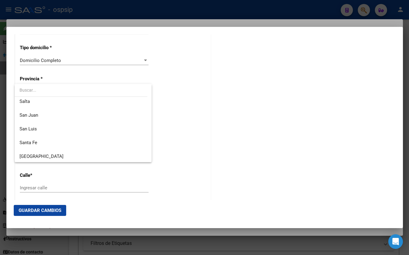
scroll to position [138, 0]
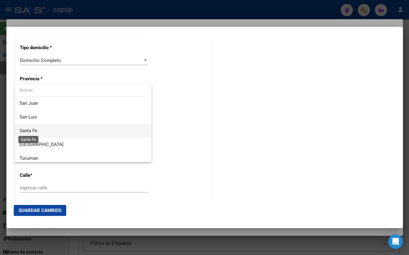
click at [34, 129] on span "Santa Fe" at bounding box center [29, 130] width 18 height 5
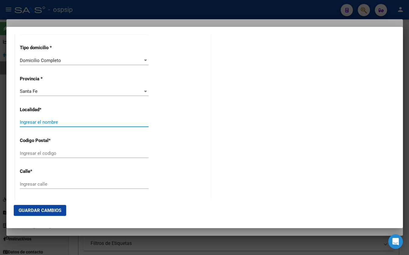
click at [28, 122] on input "Ingresar el nombre" at bounding box center [84, 121] width 129 height 5
type input "ROSARIO"
click at [26, 183] on input "Ingresar calle" at bounding box center [84, 183] width 129 height 5
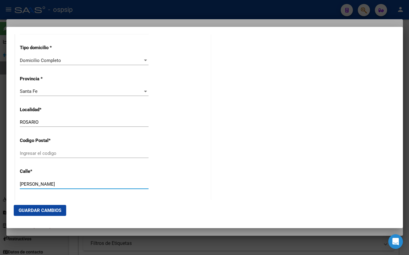
type input "[PERSON_NAME]"
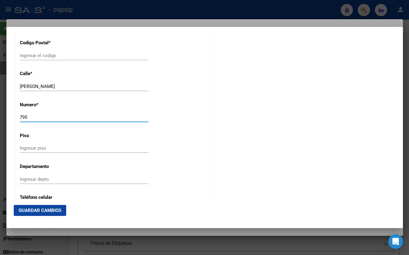
type input "795"
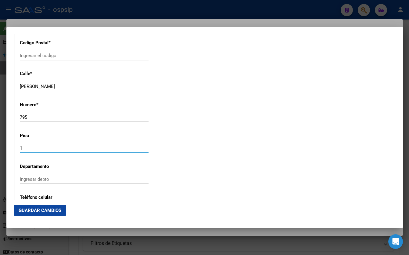
type input "1"
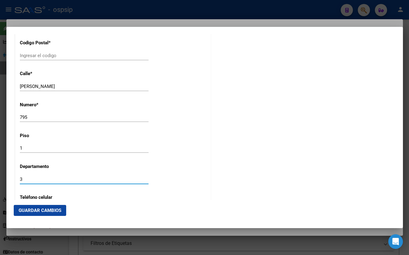
scroll to position [536, 0]
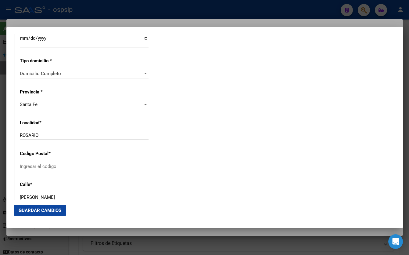
type input "3"
click at [29, 166] on input "Ingresar el codigo" at bounding box center [84, 165] width 129 height 5
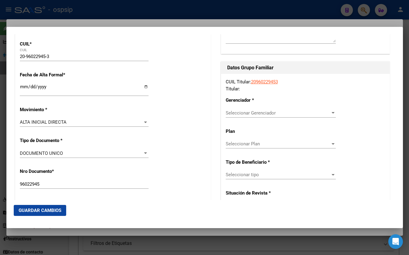
scroll to position [92, 0]
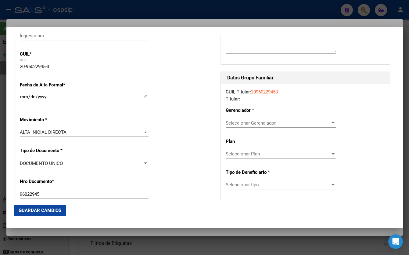
type input "2000"
click at [235, 123] on span "Seleccionar Gerenciador" at bounding box center [278, 122] width 105 height 5
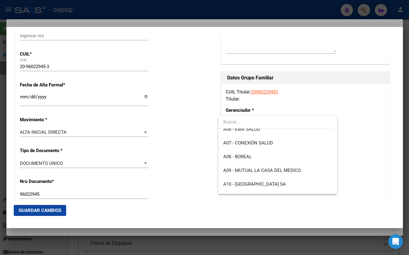
scroll to position [83, 0]
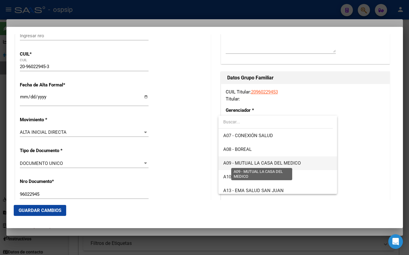
click at [260, 163] on span "A09 - MUTUAL LA CASA DEL MEDICO" at bounding box center [261, 162] width 77 height 5
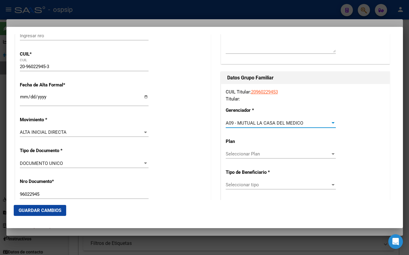
click at [238, 186] on span "Seleccionar tipo" at bounding box center [278, 184] width 105 height 5
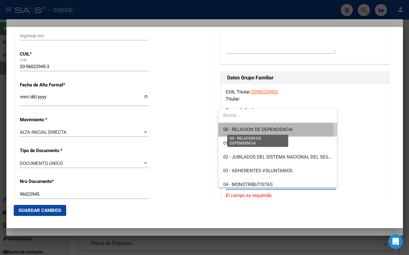
click at [246, 131] on span "00 - RELACION DE DEPENDENCIA" at bounding box center [258, 129] width 70 height 5
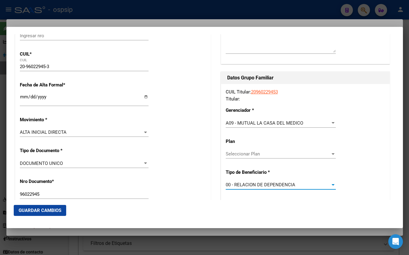
type input "30-57517012-5"
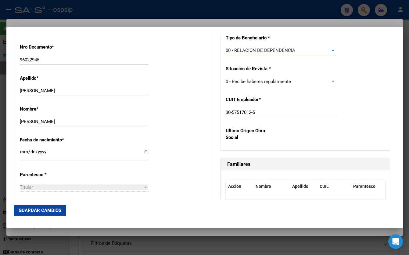
scroll to position [231, 0]
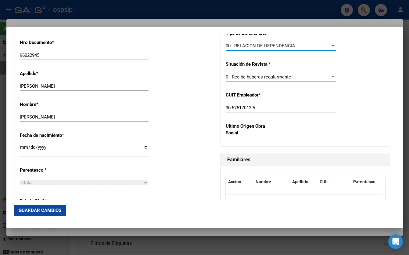
click at [40, 210] on span "Guardar Cambios" at bounding box center [40, 209] width 43 height 5
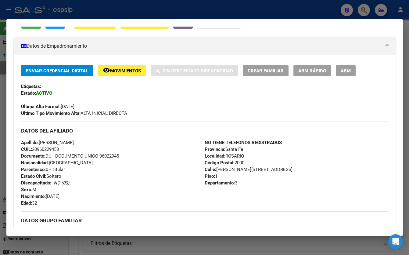
scroll to position [83, 0]
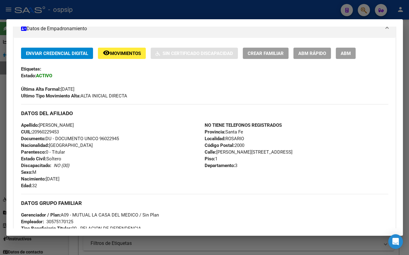
click at [147, 153] on div "Apellido: [PERSON_NAME] CUIL: 20960229453 Documento: DU - DOCUMENTO UNICO 96022…" at bounding box center [113, 155] width 184 height 67
click at [342, 53] on span "ABM" at bounding box center [346, 53] width 10 height 5
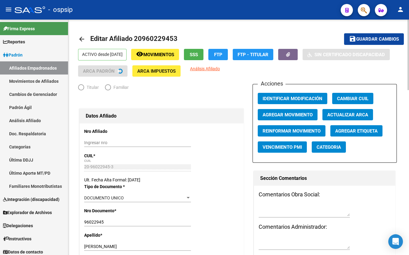
radio input "true"
type input "30-57517012-5"
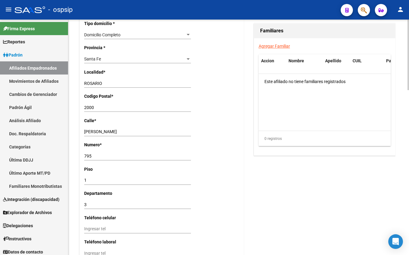
scroll to position [549, 0]
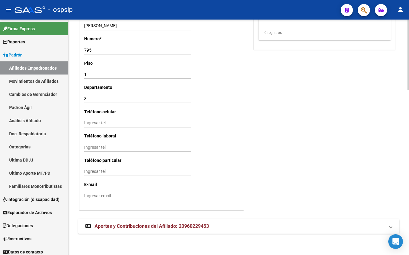
click at [129, 225] on span "Aportes y Contribuciones del Afiliado: 20960229453" at bounding box center [152, 226] width 114 height 6
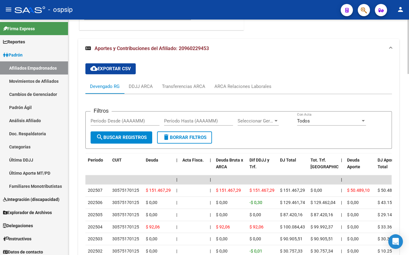
scroll to position [743, 0]
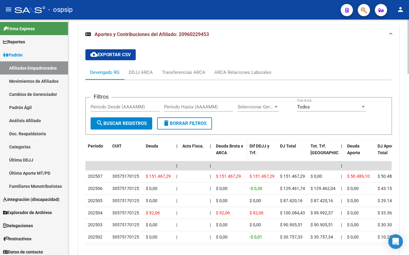
drag, startPoint x: 124, startPoint y: 153, endPoint x: 228, endPoint y: 152, distance: 103.7
click at [124, 153] on datatable-header-cell "CUIT" at bounding box center [127, 152] width 34 height 27
click at [243, 73] on div "ARCA Relaciones Laborales" at bounding box center [242, 72] width 57 height 7
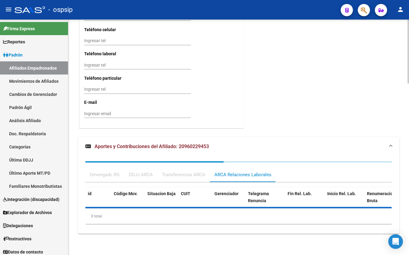
scroll to position [676, 0]
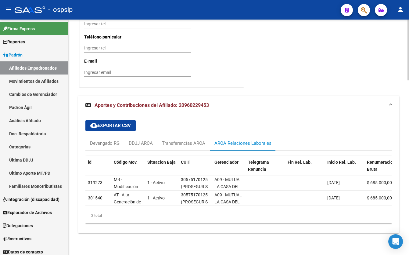
click at [149, 124] on div "cloud_download Exportar CSV Devengado RG DDJJ ARCA Transferencias ARCA ARCA Rel…" at bounding box center [238, 171] width 306 height 113
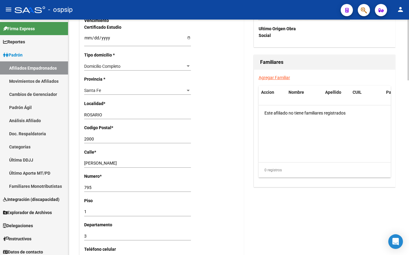
scroll to position [416, 0]
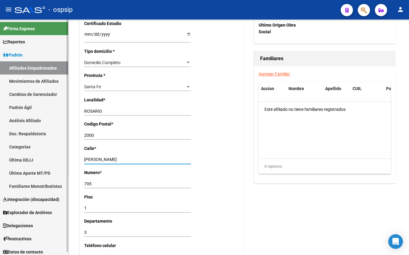
drag, startPoint x: 111, startPoint y: 160, endPoint x: 42, endPoint y: 159, distance: 68.6
click at [42, 159] on mat-sidenav-container "Firma Express Reportes Padrón Traspasos x O.S. Traspasos x Gerenciador Traspaso…" at bounding box center [204, 137] width 409 height 235
type input "[DATE]"
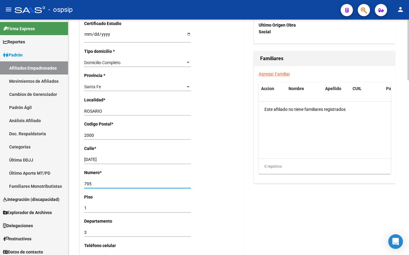
click at [105, 181] on input "795" at bounding box center [137, 183] width 107 height 5
drag, startPoint x: 103, startPoint y: 182, endPoint x: 32, endPoint y: 184, distance: 71.1
click at [32, 184] on mat-sidenav-container "Firma Express Reportes Padrón Traspasos x O.S. Traspasos x Gerenciador Traspaso…" at bounding box center [204, 137] width 409 height 235
type input "1853"
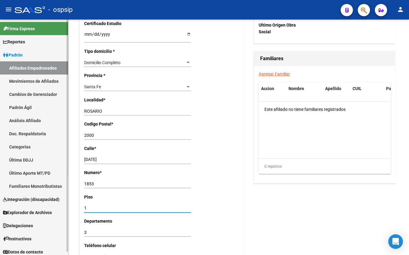
drag, startPoint x: 98, startPoint y: 205, endPoint x: 58, endPoint y: 212, distance: 40.8
click at [58, 212] on mat-sidenav-container "Firma Express Reportes Padrón Traspasos x O.S. Traspasos x Gerenciador Traspaso…" at bounding box center [204, 137] width 409 height 235
type input "2"
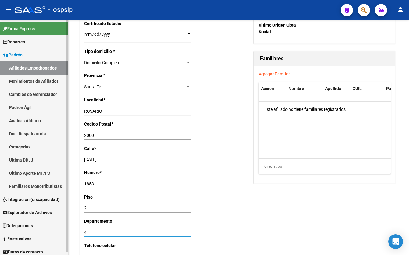
type input "4"
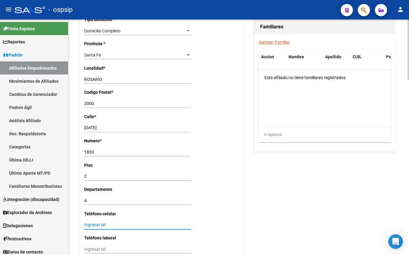
scroll to position [448, 0]
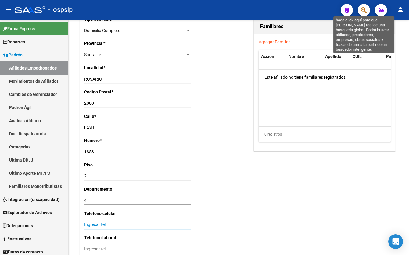
click at [363, 10] on icon "button" at bounding box center [364, 10] width 6 height 7
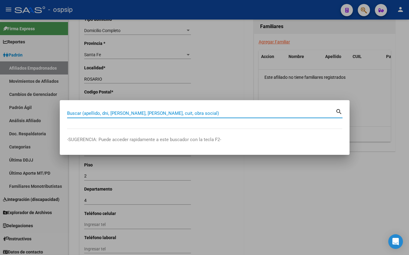
paste input "13.501.423"
click at [87, 113] on input "13501423" at bounding box center [201, 112] width 268 height 5
type input "13501423"
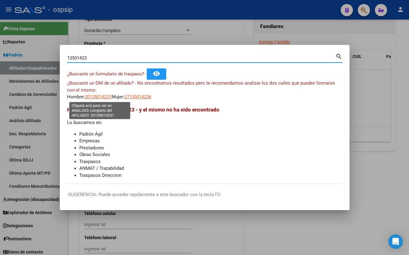
click at [96, 97] on span "20135014231" at bounding box center [98, 96] width 27 height 5
type textarea "20135014231"
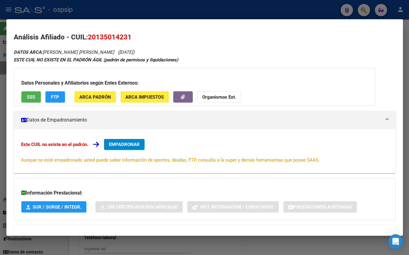
scroll to position [24, 0]
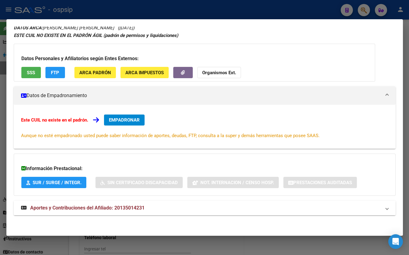
click at [134, 205] on span "Aportes y Contribuciones del Afiliado: 20135014231" at bounding box center [87, 208] width 114 height 6
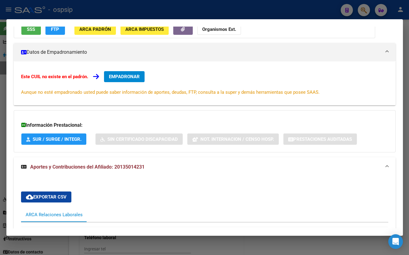
scroll to position [0, 0]
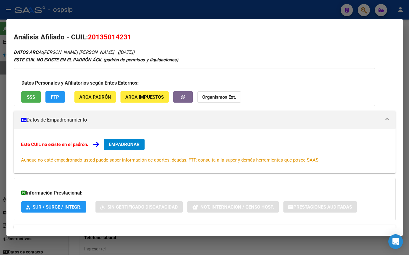
drag, startPoint x: 88, startPoint y: 37, endPoint x: 131, endPoint y: 38, distance: 42.1
click at [131, 38] on span "20135014231" at bounding box center [110, 37] width 44 height 8
copy span "20135014231"
